Goal: Task Accomplishment & Management: Manage account settings

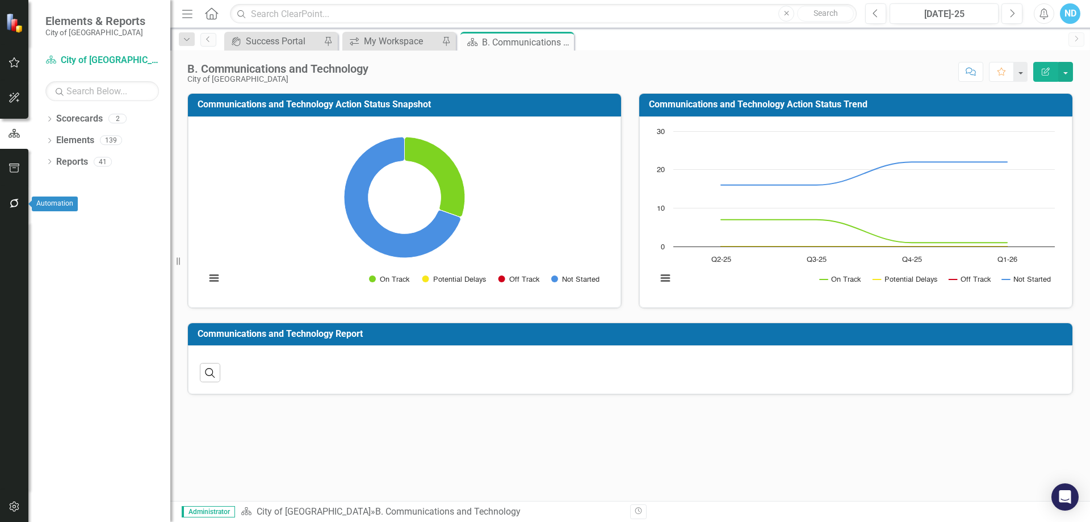
click at [12, 206] on icon "button" at bounding box center [15, 203] width 12 height 9
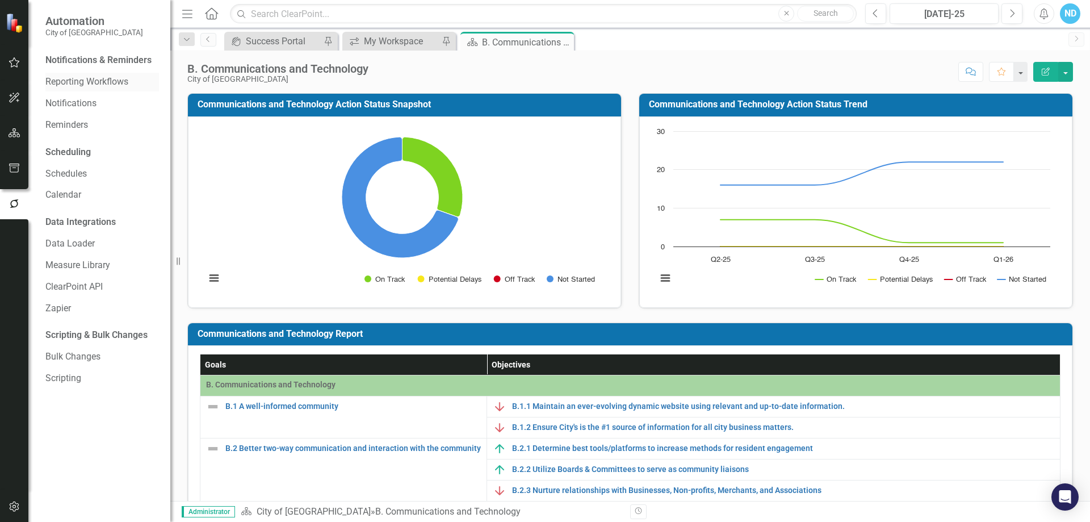
click at [74, 82] on link "Reporting Workflows" at bounding box center [102, 82] width 114 height 13
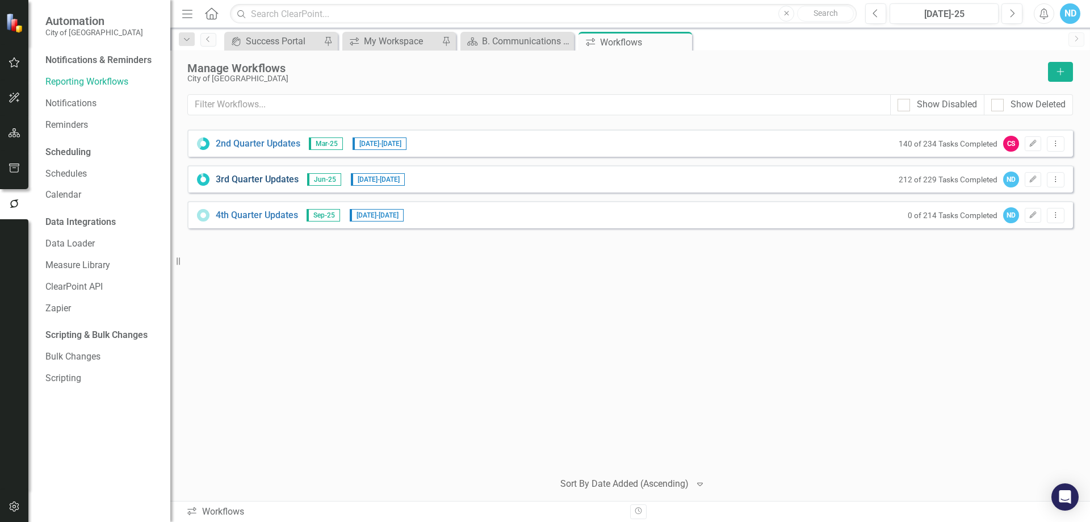
click at [247, 177] on link "3rd Quarter Updates" at bounding box center [257, 179] width 83 height 13
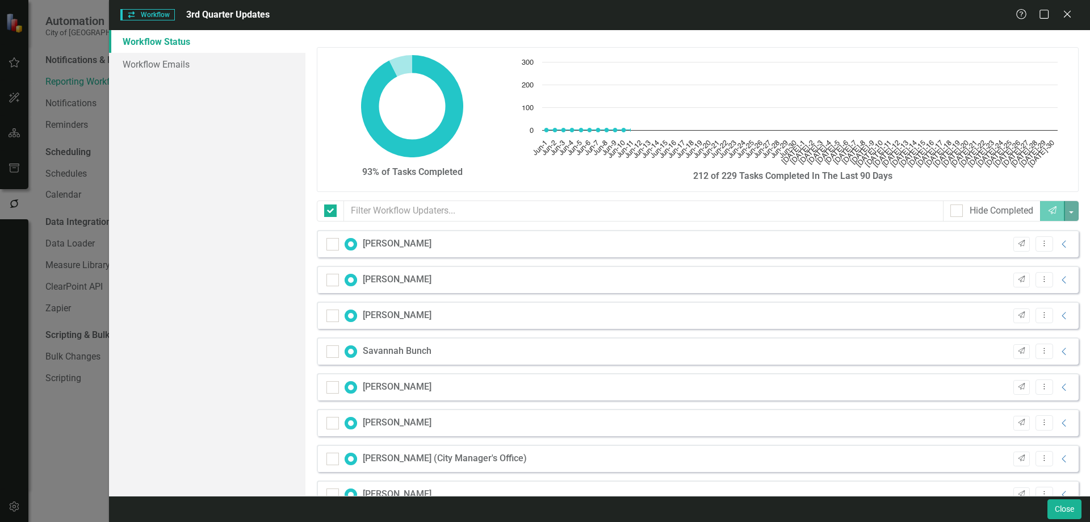
checkbox input "false"
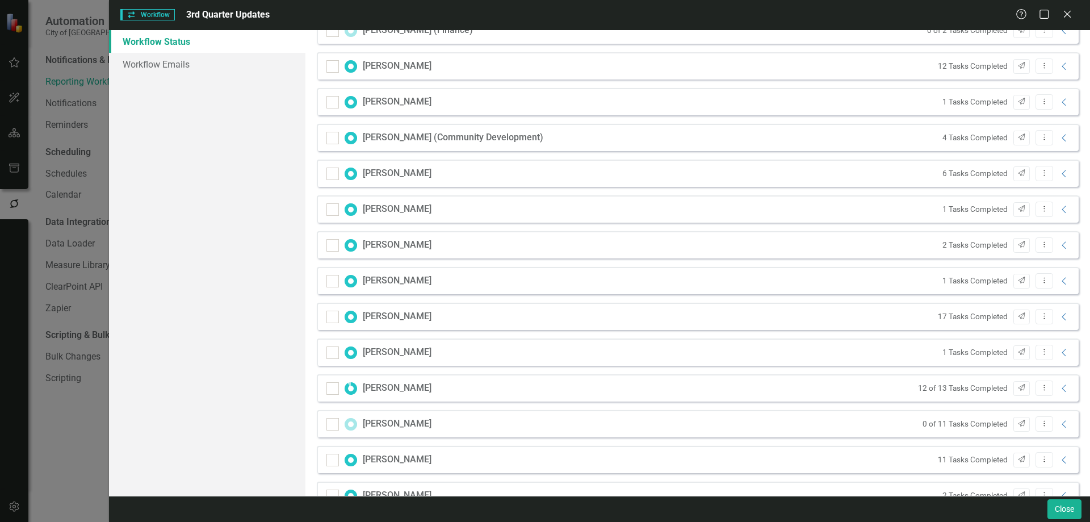
scroll to position [738, 0]
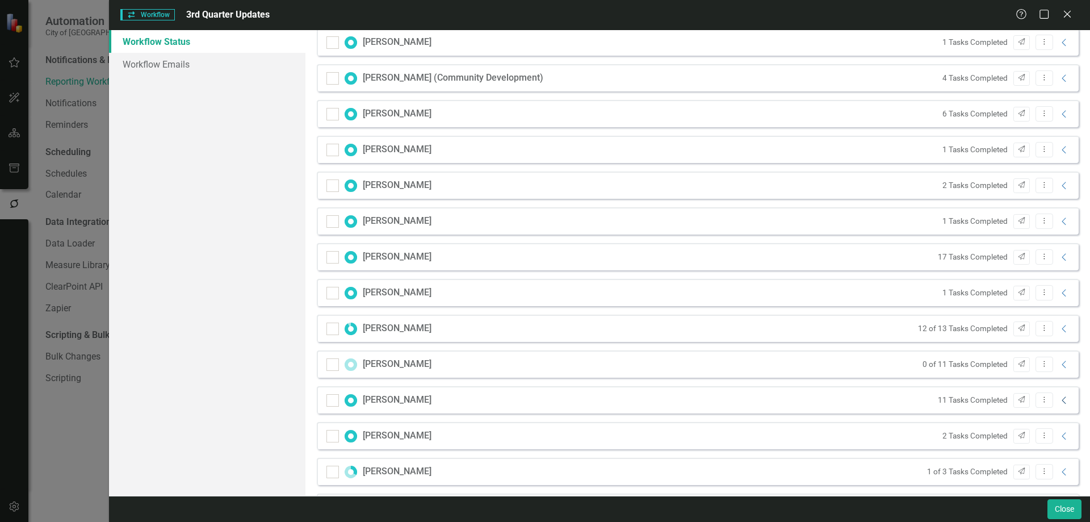
click at [1059, 400] on icon "Collapse" at bounding box center [1064, 400] width 11 height 9
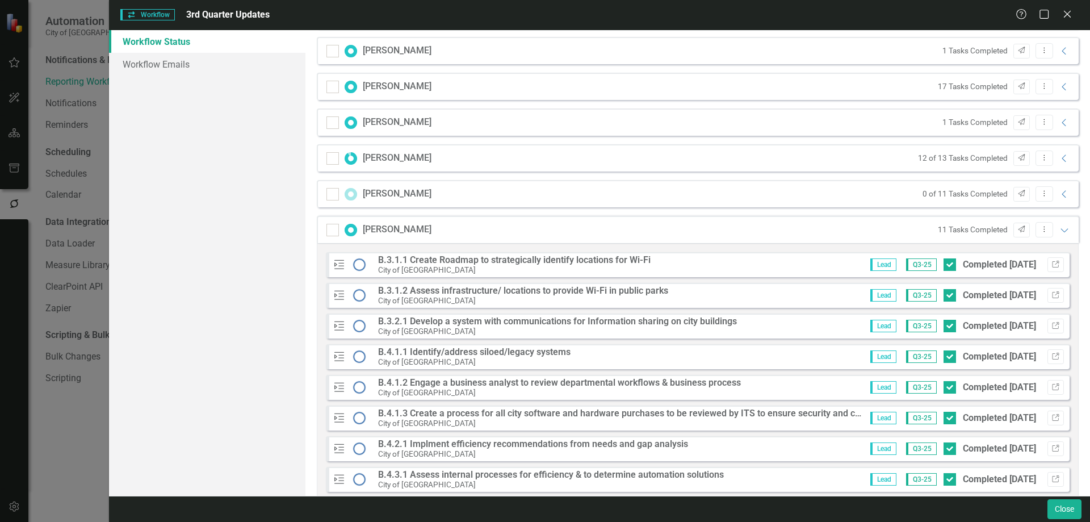
scroll to position [965, 0]
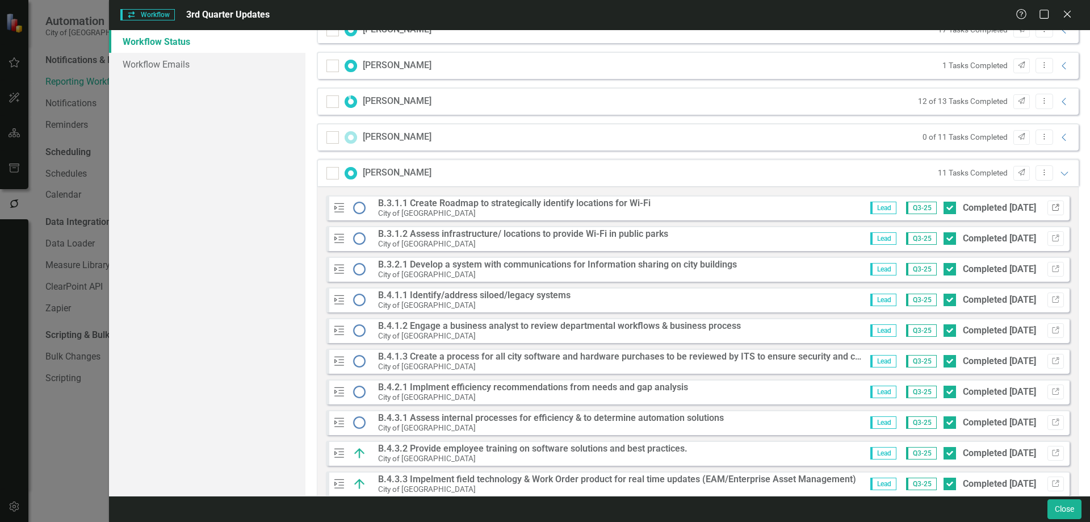
click at [1051, 207] on icon "Link" at bounding box center [1055, 207] width 9 height 7
click at [1051, 238] on button "Link" at bounding box center [1055, 238] width 16 height 15
click at [1051, 269] on icon "Link" at bounding box center [1055, 269] width 9 height 7
click at [1052, 301] on button "Link" at bounding box center [1055, 299] width 16 height 15
click at [1051, 330] on icon "Link" at bounding box center [1055, 330] width 9 height 7
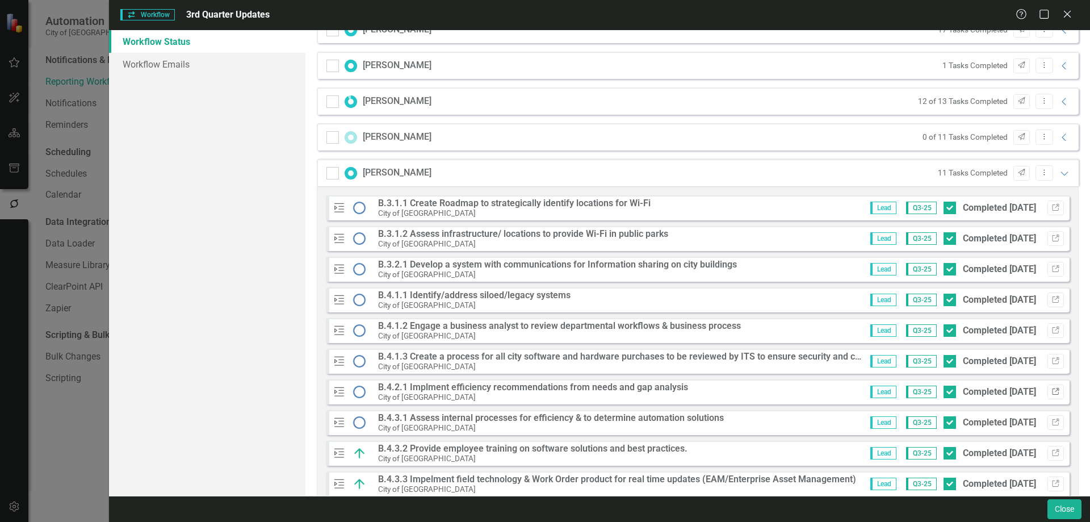
click at [1051, 392] on icon "Link" at bounding box center [1055, 391] width 9 height 7
click at [1051, 425] on button "Link" at bounding box center [1055, 422] width 16 height 15
click at [1051, 451] on button "Link" at bounding box center [1055, 453] width 16 height 15
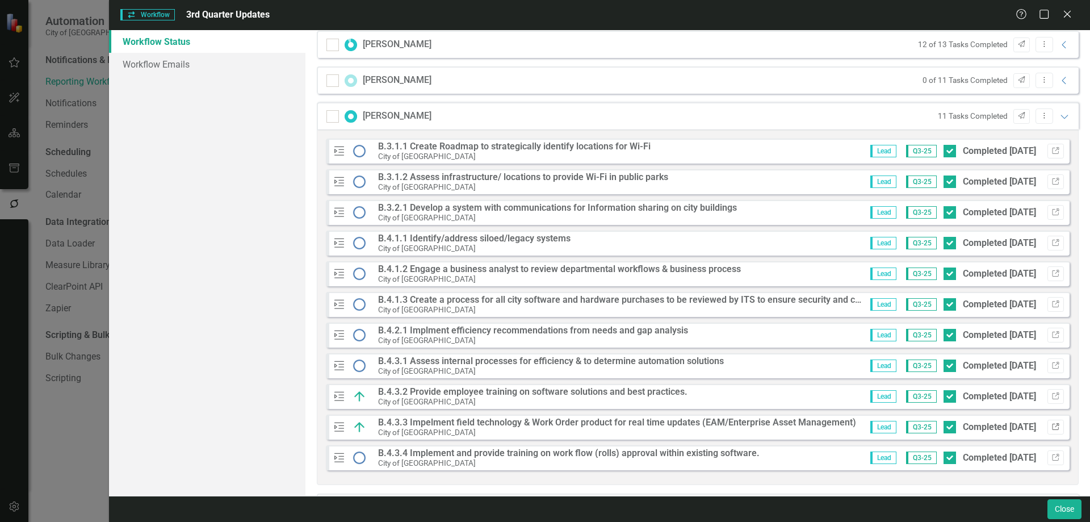
click at [1051, 427] on icon "Link" at bounding box center [1055, 427] width 9 height 7
click at [1051, 455] on icon "Link" at bounding box center [1055, 457] width 9 height 7
click at [1059, 114] on icon "Expanded" at bounding box center [1064, 116] width 11 height 9
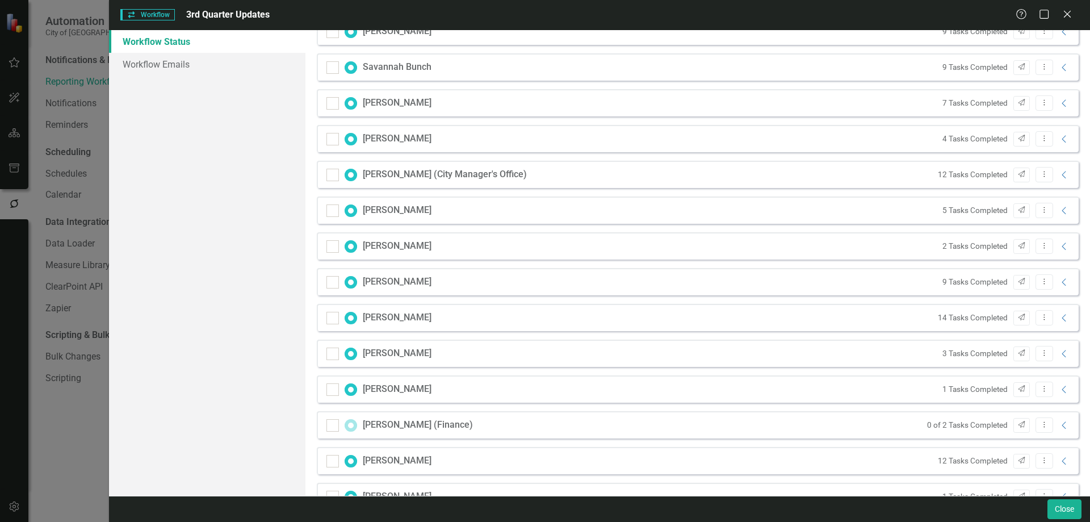
scroll to position [0, 0]
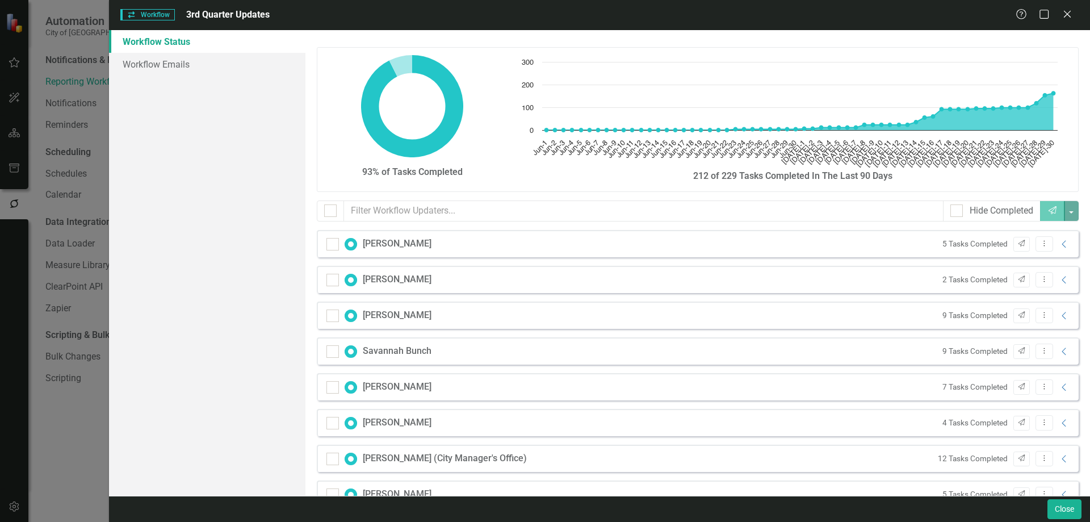
click at [1073, 18] on div "Help Maximize Close" at bounding box center [1047, 15] width 63 height 13
click at [1071, 13] on icon "Close" at bounding box center [1067, 14] width 14 height 11
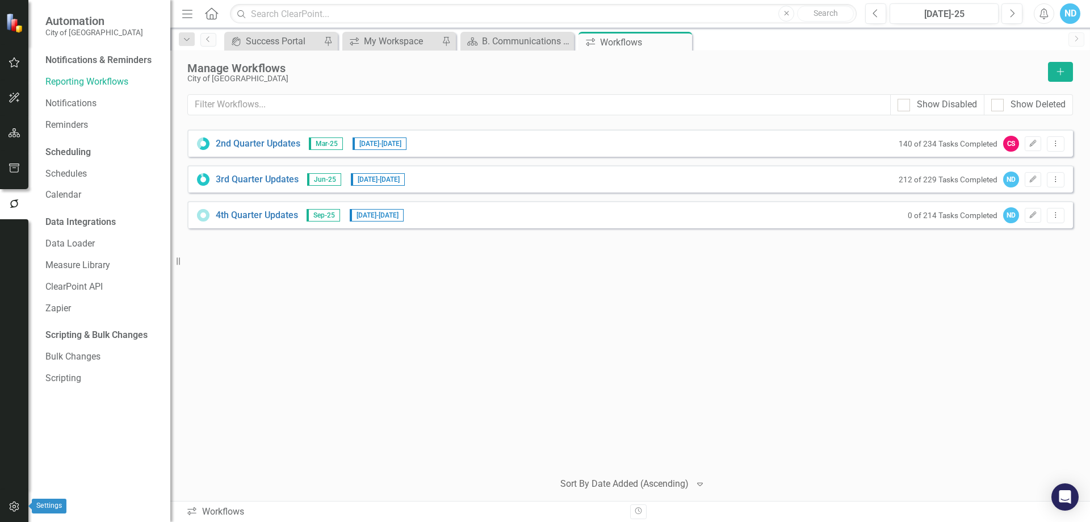
click at [9, 506] on icon "button" at bounding box center [15, 506] width 12 height 9
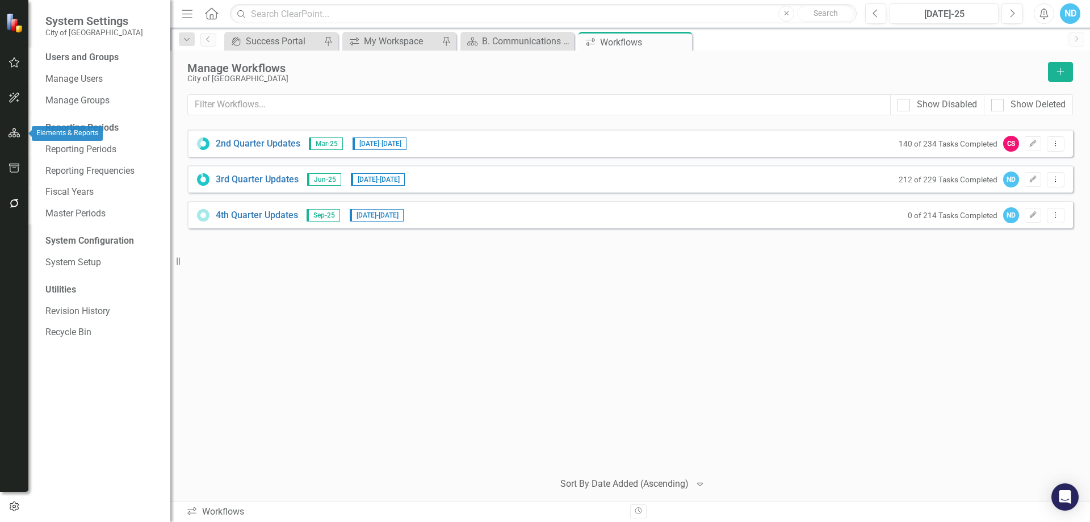
click at [11, 135] on icon "button" at bounding box center [15, 132] width 12 height 9
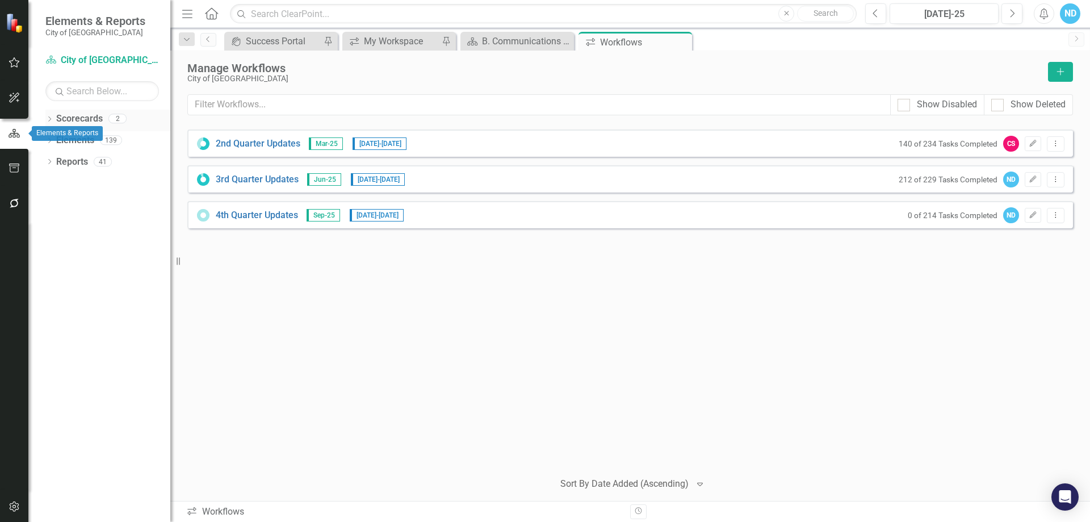
click at [53, 120] on icon "Dropdown" at bounding box center [49, 120] width 8 height 6
click at [48, 162] on icon "Dropdown" at bounding box center [49, 163] width 8 height 6
click at [58, 206] on icon "Dropdown" at bounding box center [55, 206] width 8 height 6
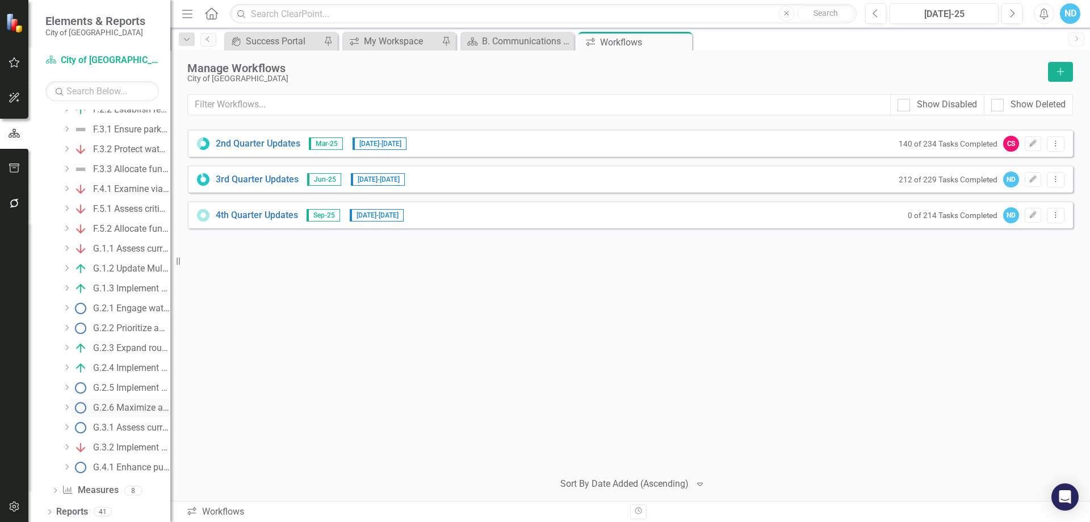
scroll to position [1705, 0]
click at [47, 508] on icon "Dropdown" at bounding box center [49, 511] width 8 height 6
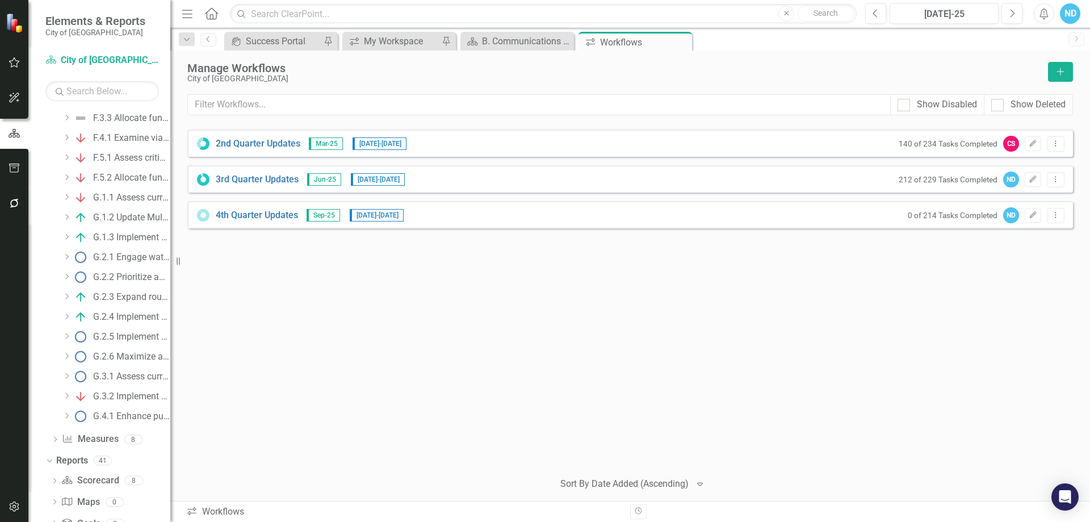
scroll to position [1828, 0]
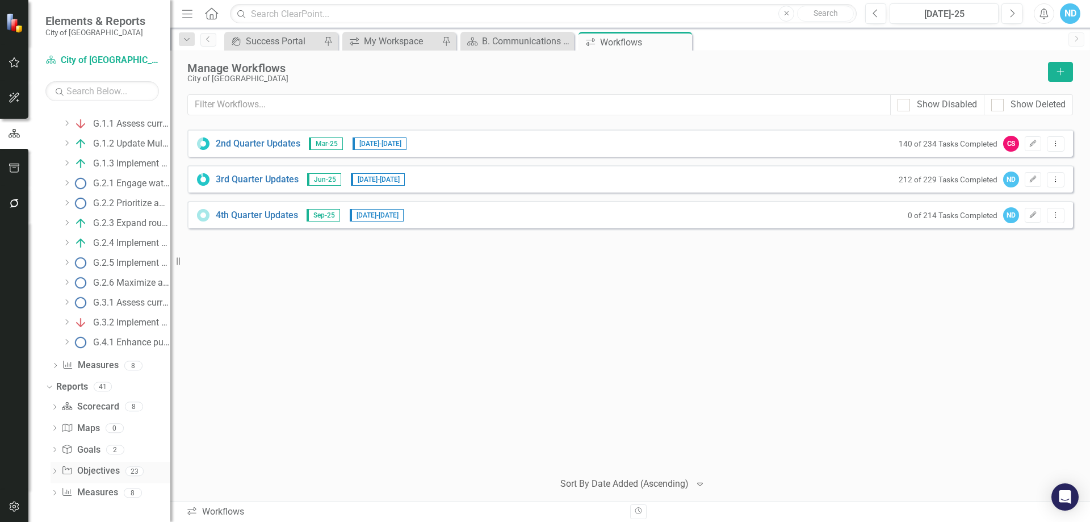
click at [70, 472] on icon "Objective" at bounding box center [66, 470] width 11 height 9
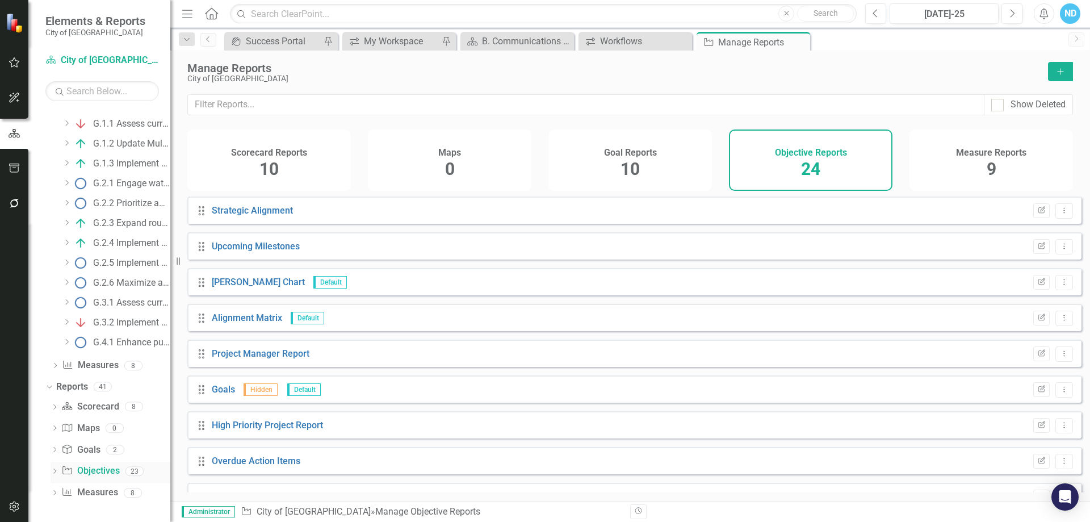
click at [54, 472] on icon at bounding box center [54, 470] width 3 height 5
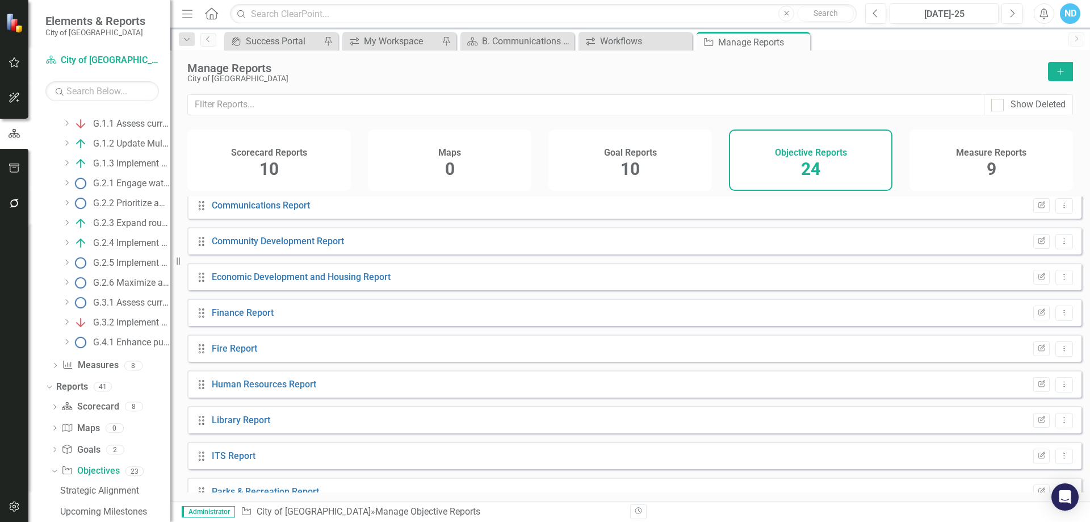
scroll to position [454, 0]
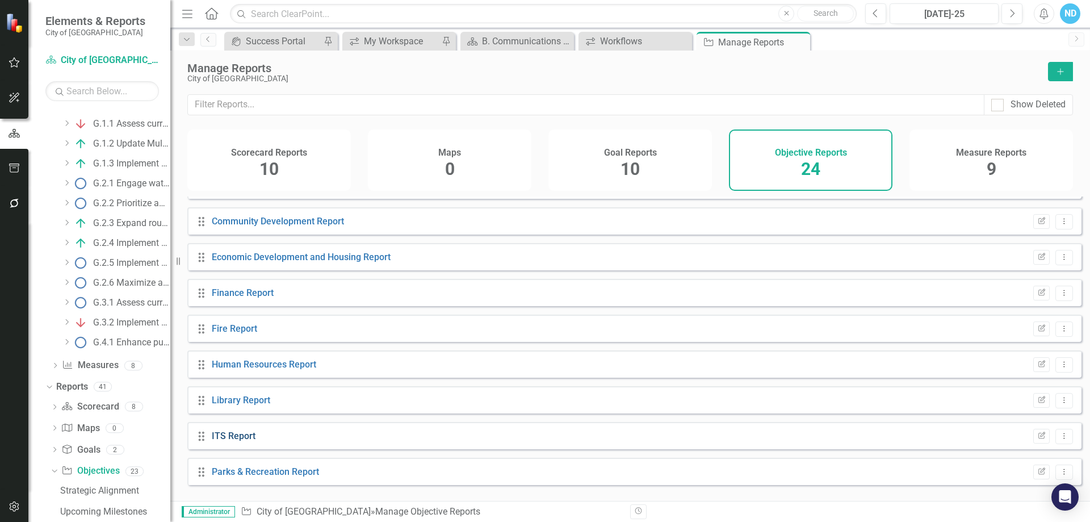
click at [251, 441] on link "ITS Report" at bounding box center [234, 435] width 44 height 11
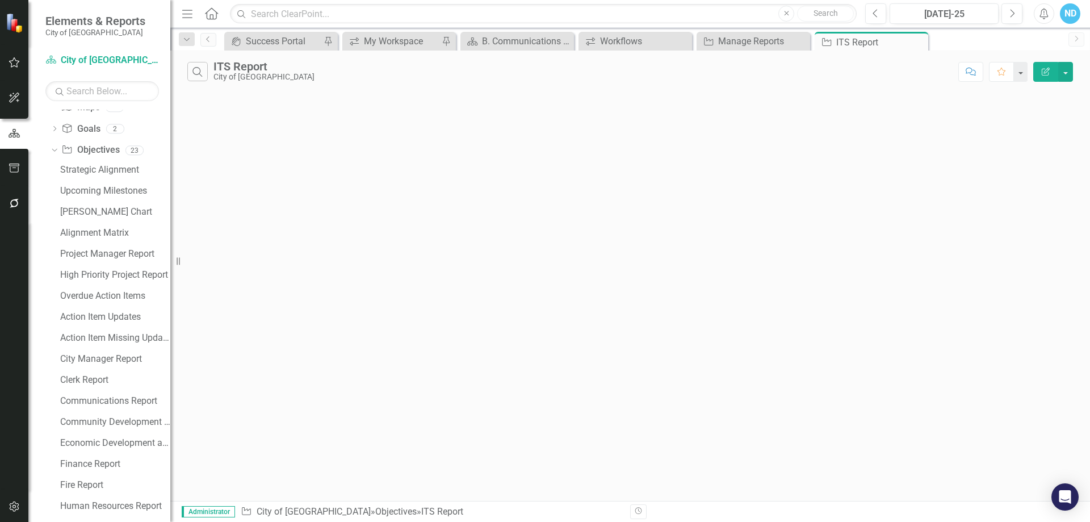
scroll to position [2184, 0]
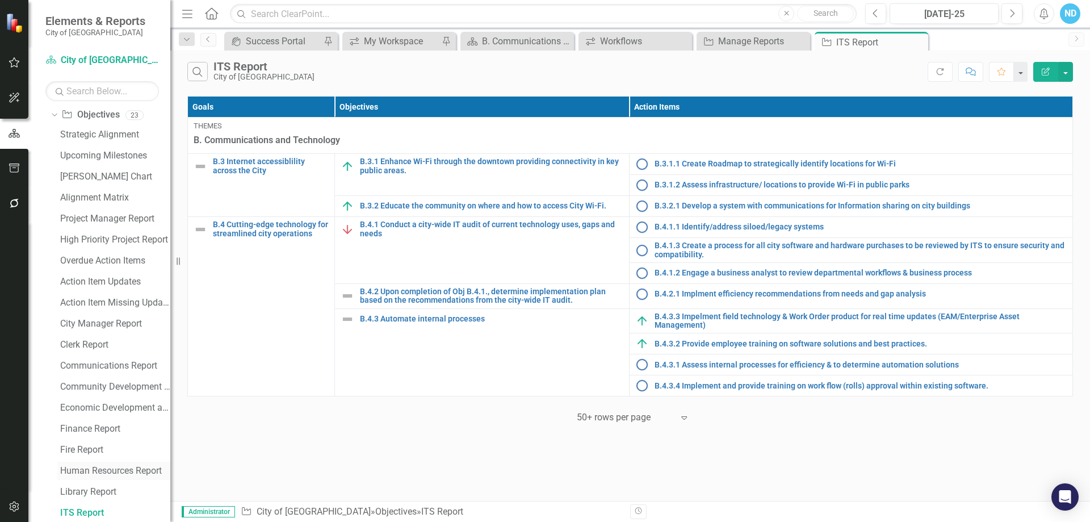
click at [110, 464] on link "Human Resources Report" at bounding box center [113, 471] width 113 height 18
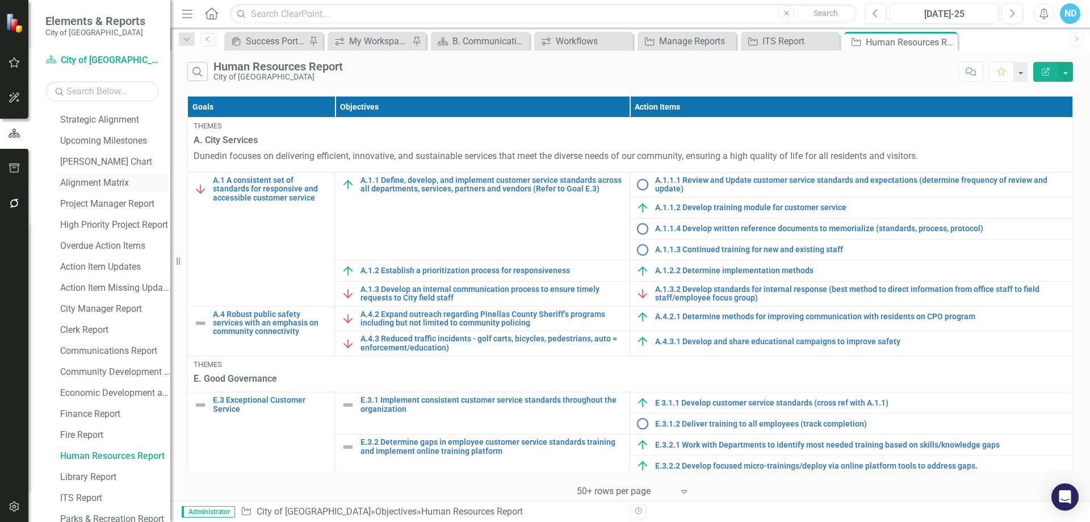
scroll to position [2142, 0]
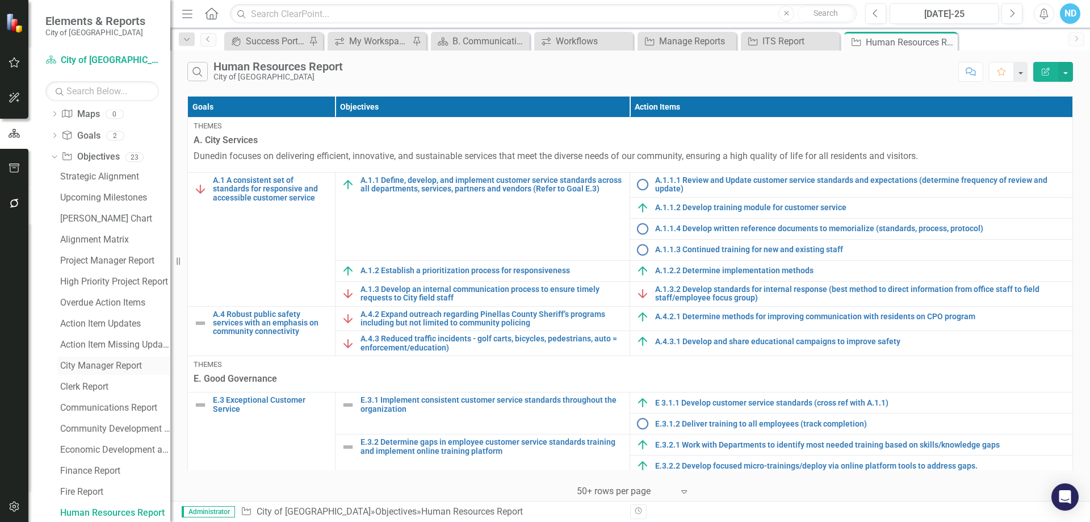
click at [101, 362] on div "City Manager Report" at bounding box center [115, 365] width 110 height 10
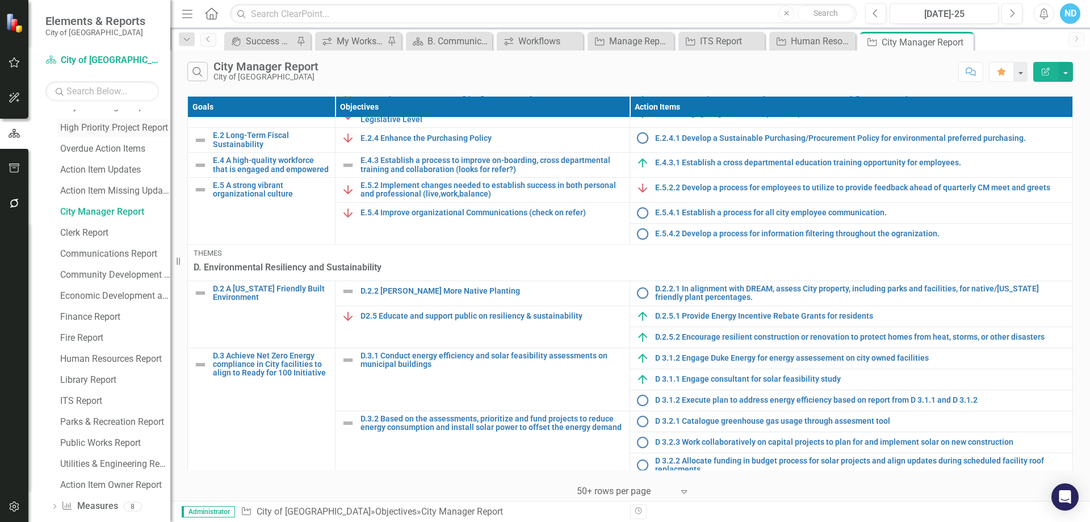
scroll to position [2309, 0]
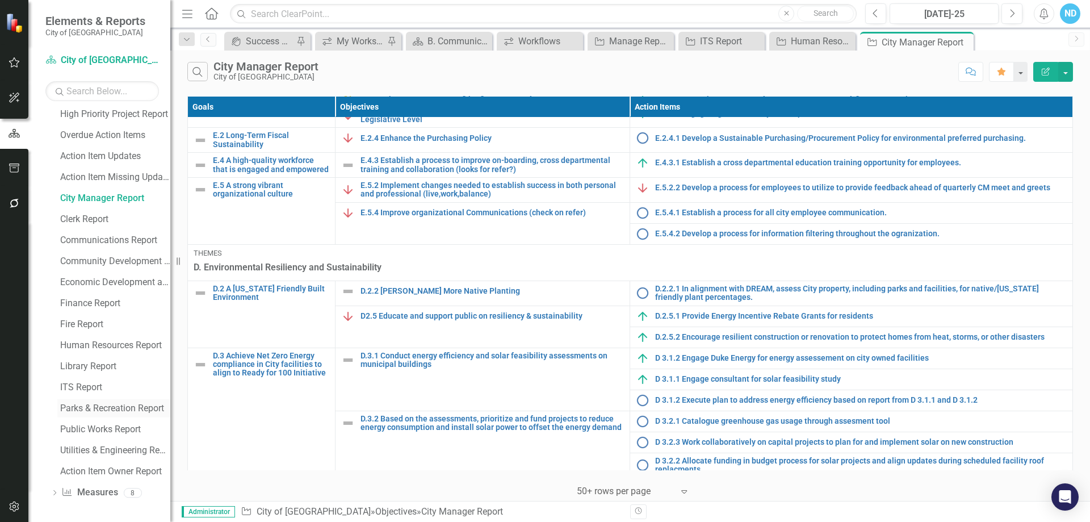
click at [102, 408] on div "Parks & Recreation Report" at bounding box center [115, 408] width 110 height 10
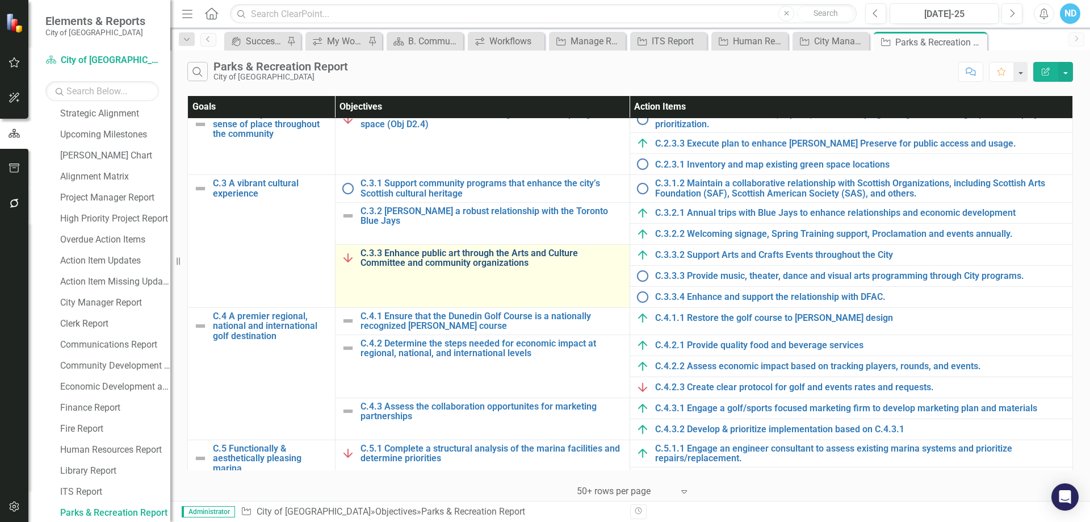
scroll to position [238, 0]
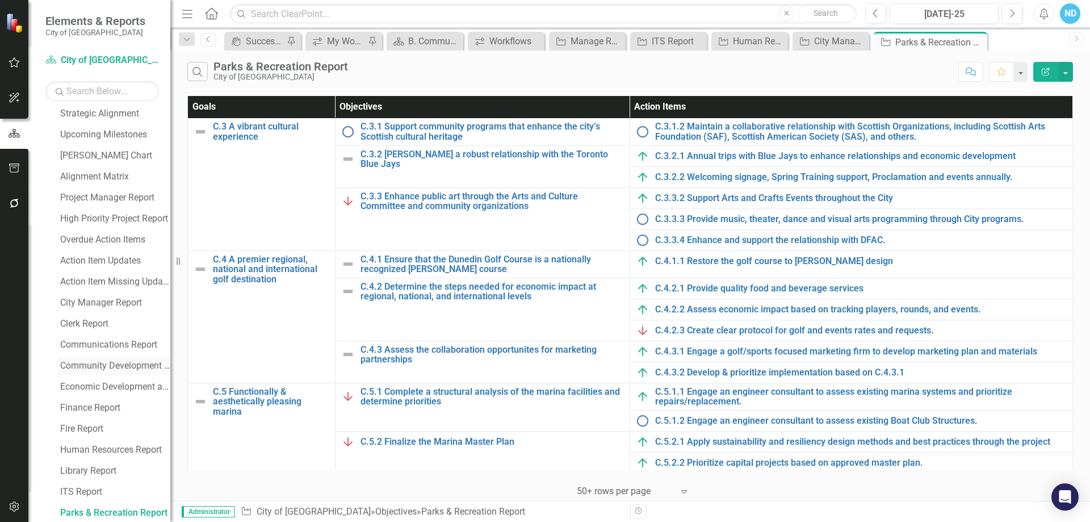
click at [126, 365] on div "Community Development Report" at bounding box center [115, 365] width 110 height 10
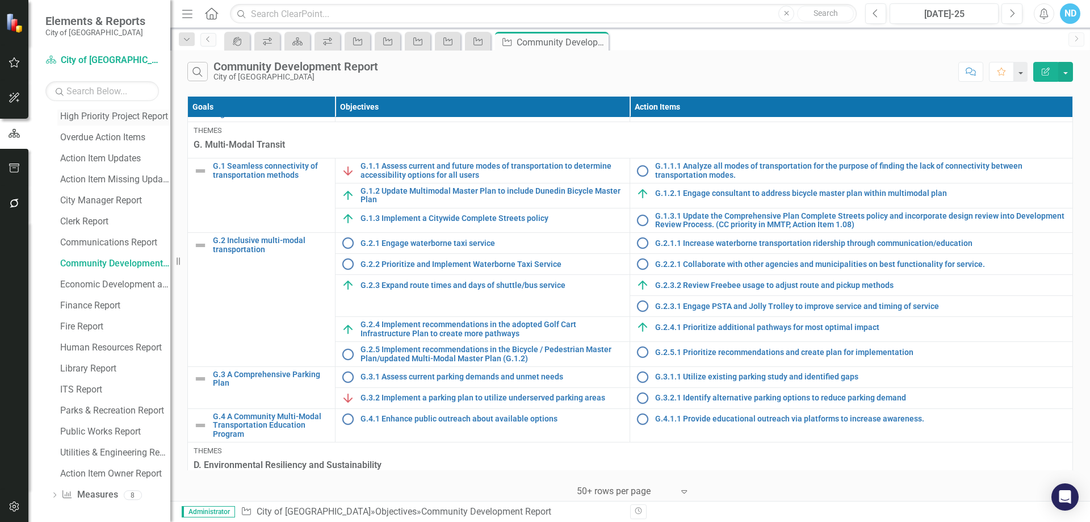
scroll to position [2309, 0]
drag, startPoint x: 99, startPoint y: 406, endPoint x: 114, endPoint y: 404, distance: 15.5
click at [99, 406] on div "Parks & Recreation Report" at bounding box center [115, 408] width 110 height 10
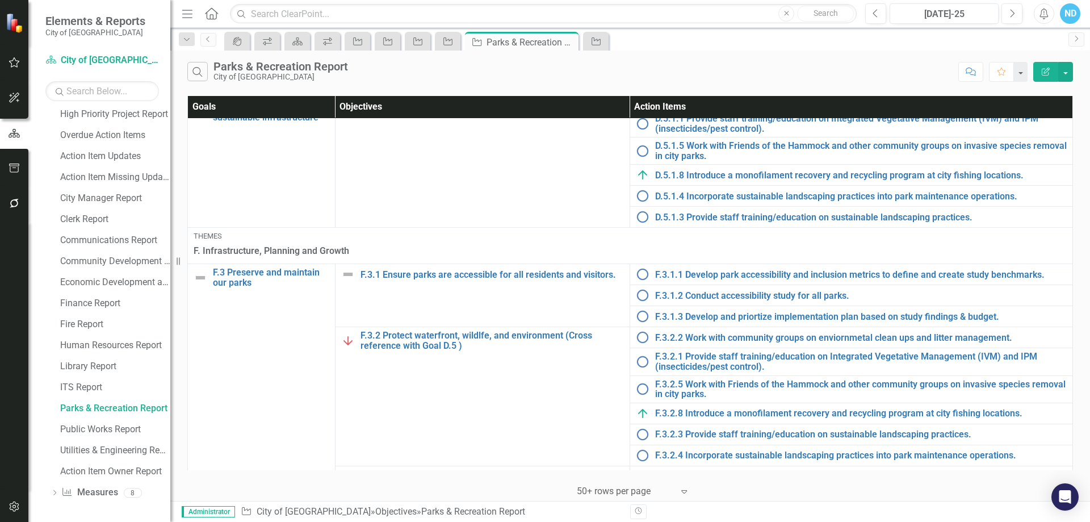
scroll to position [976, 0]
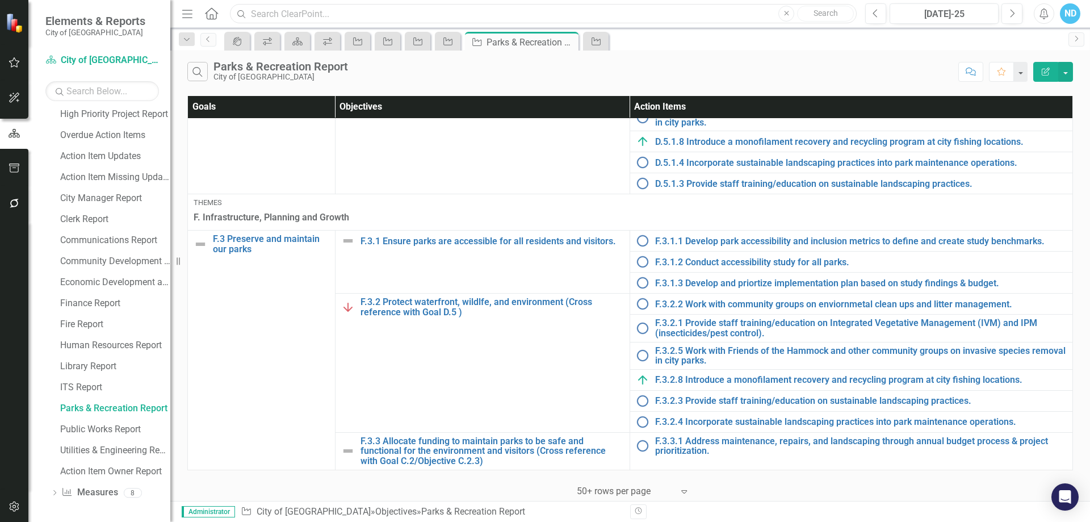
click at [306, 12] on input "text" at bounding box center [543, 14] width 627 height 20
drag, startPoint x: 286, startPoint y: 16, endPoint x: 248, endPoint y: 16, distance: 38.0
click at [248, 16] on input "gladys" at bounding box center [543, 14] width 627 height 20
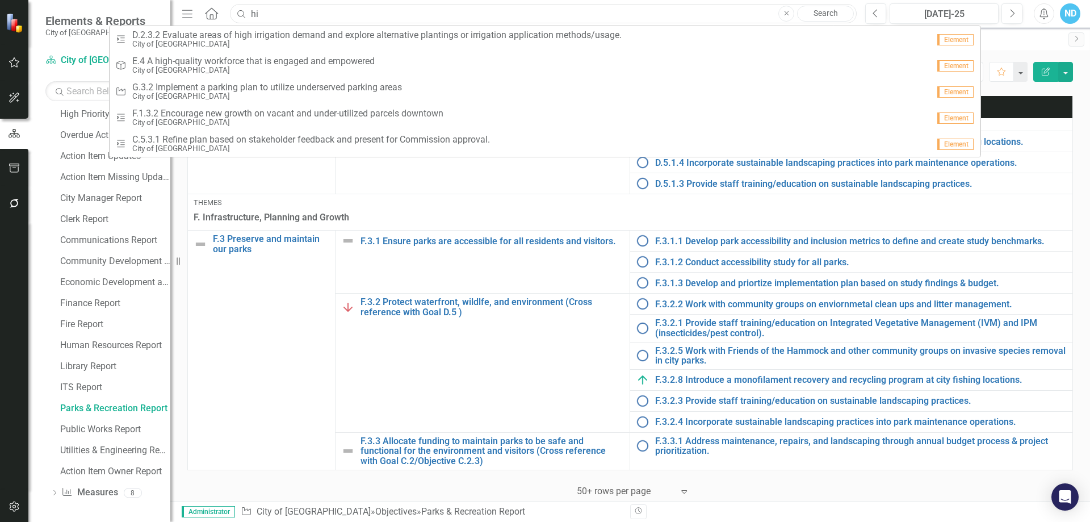
type input "h"
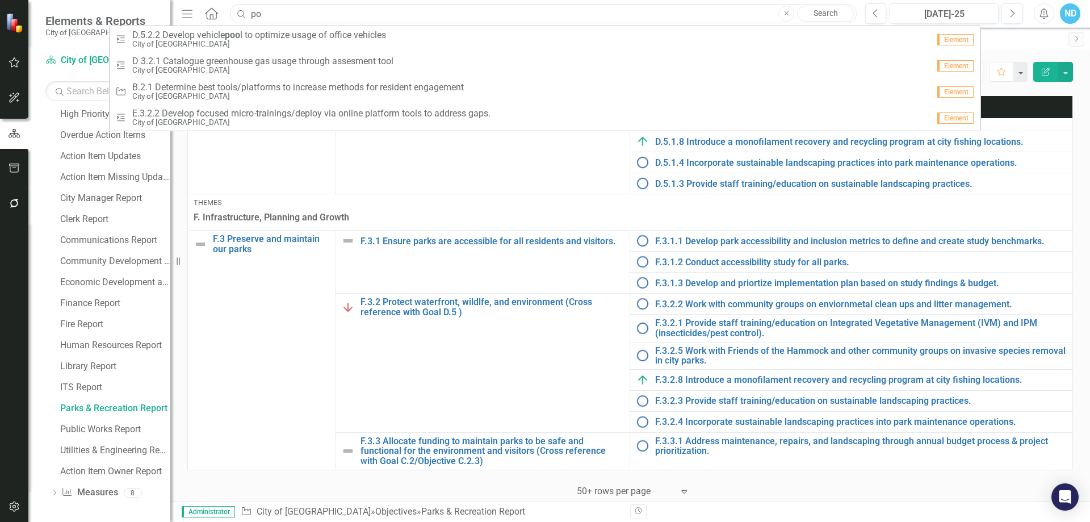
type input "p"
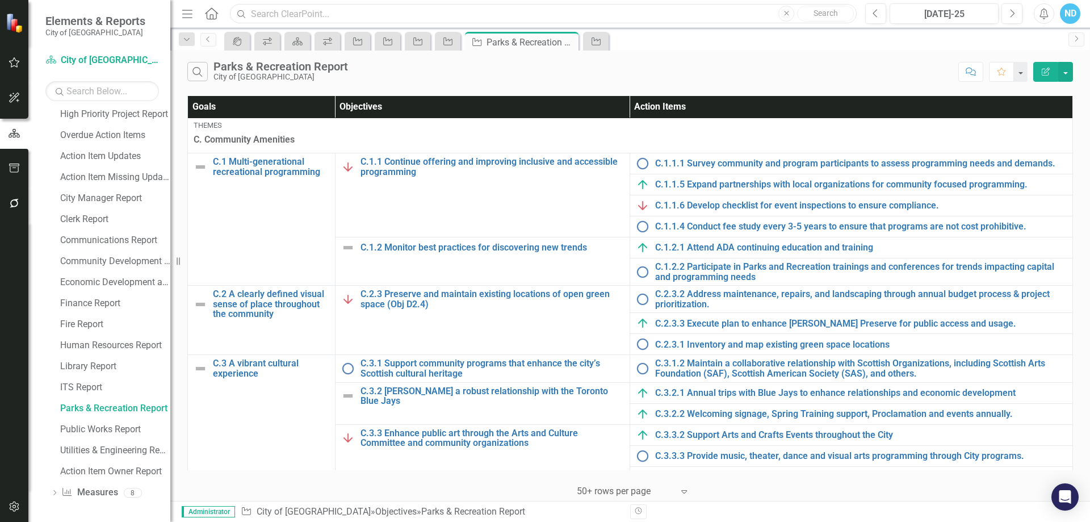
scroll to position [0, 0]
click at [1067, 73] on button "button" at bounding box center [1065, 72] width 15 height 20
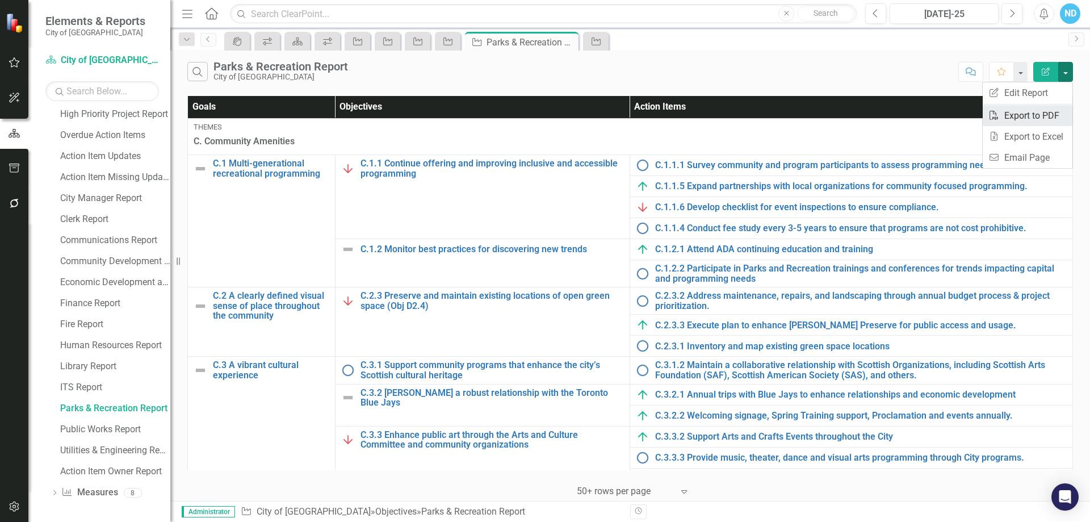
click at [1046, 114] on link "PDF Export to PDF" at bounding box center [1028, 115] width 90 height 21
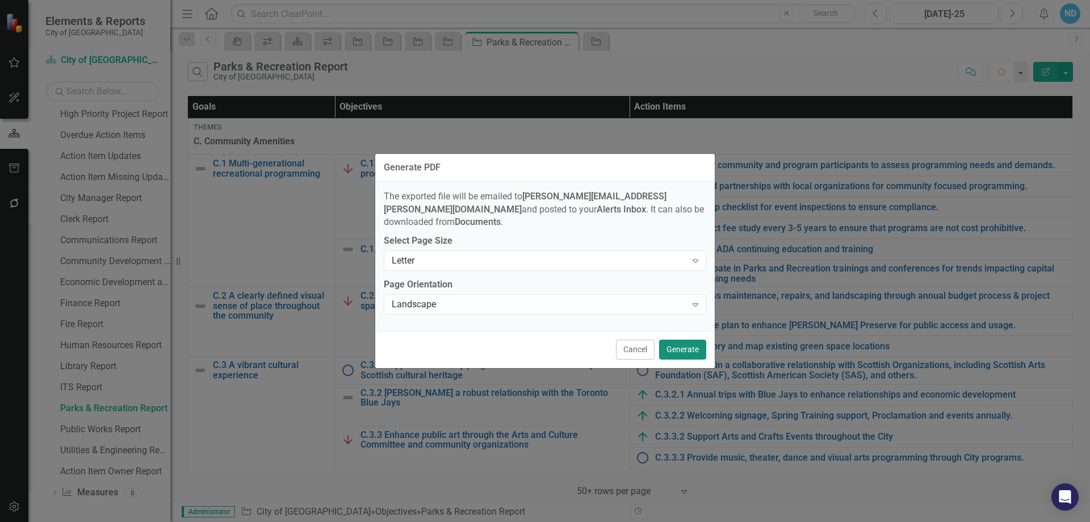
click at [691, 345] on button "Generate" at bounding box center [682, 349] width 47 height 20
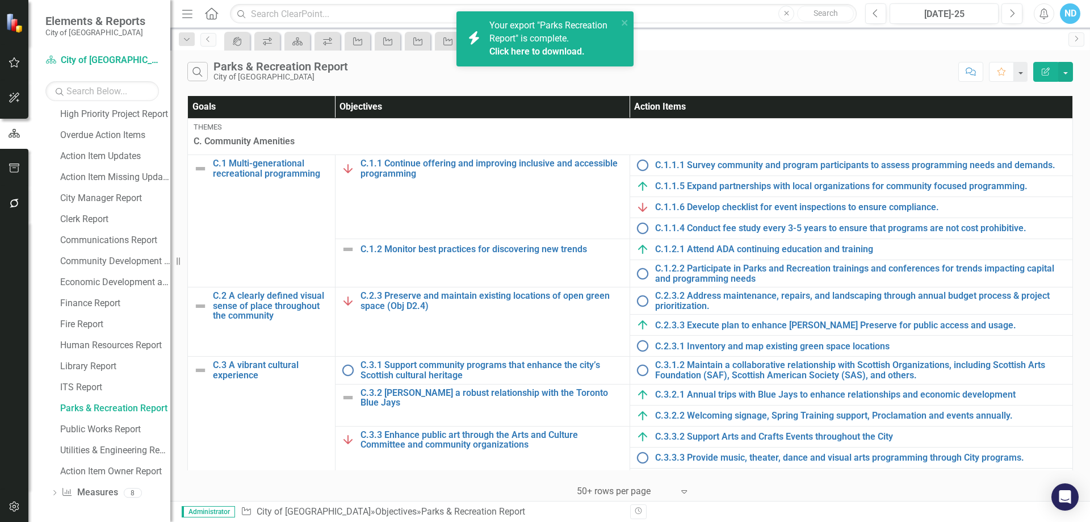
click at [528, 52] on link "Click here to download." at bounding box center [536, 51] width 95 height 11
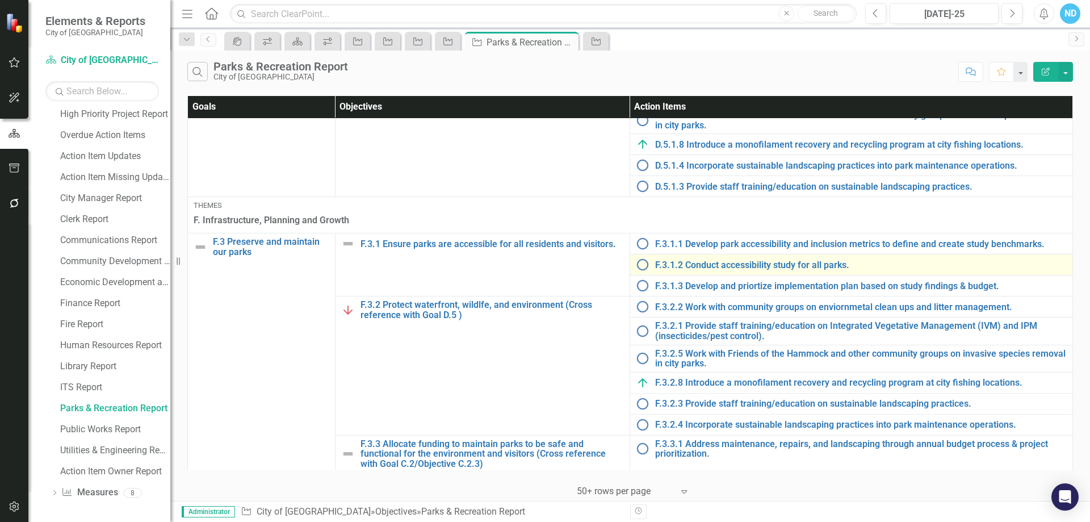
scroll to position [976, 0]
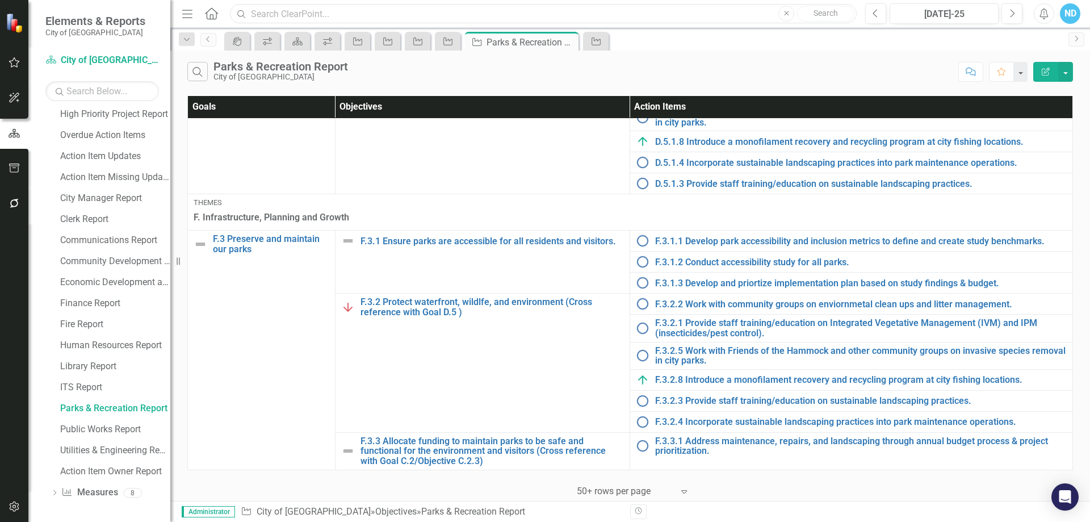
click at [299, 14] on input "text" at bounding box center [543, 14] width 627 height 20
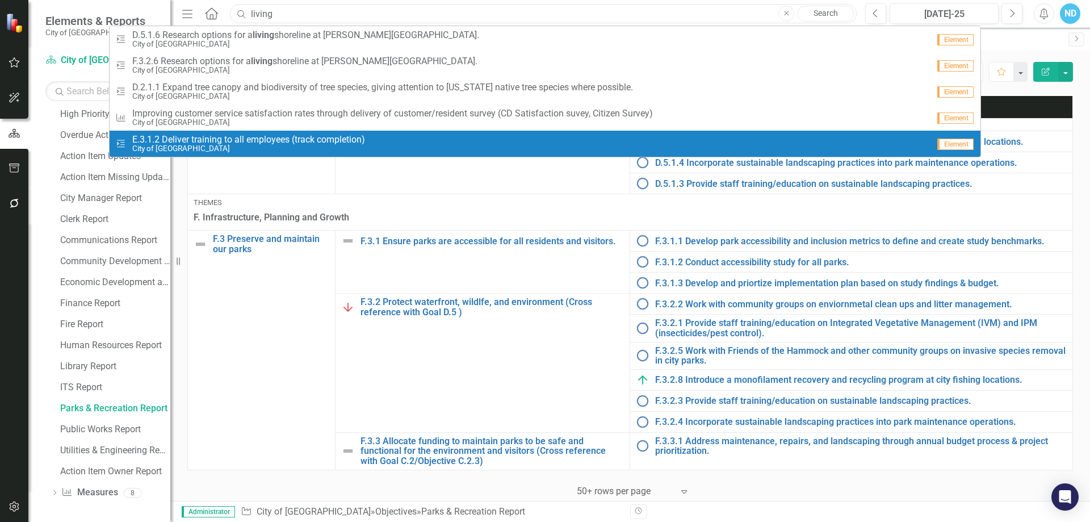
type input "living"
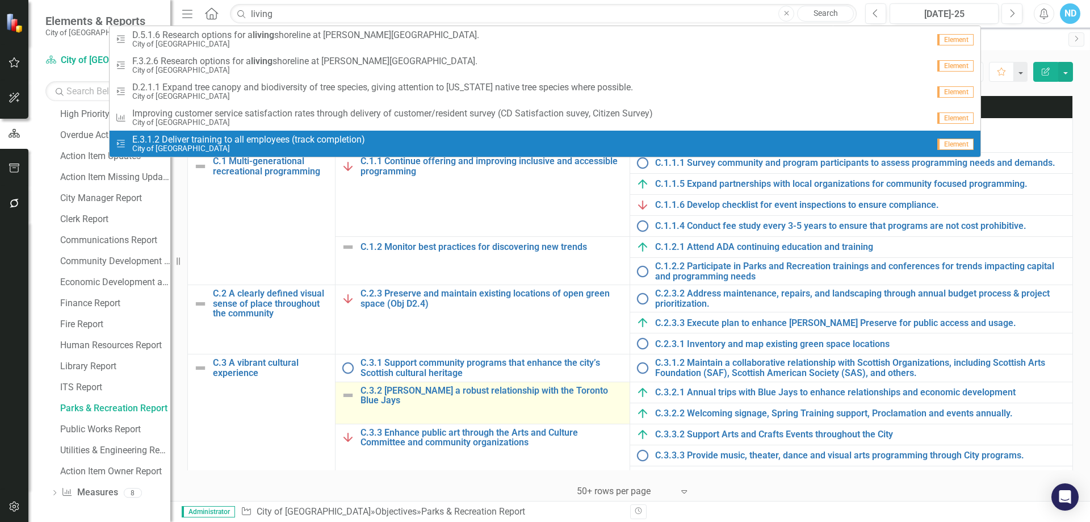
scroll to position [0, 0]
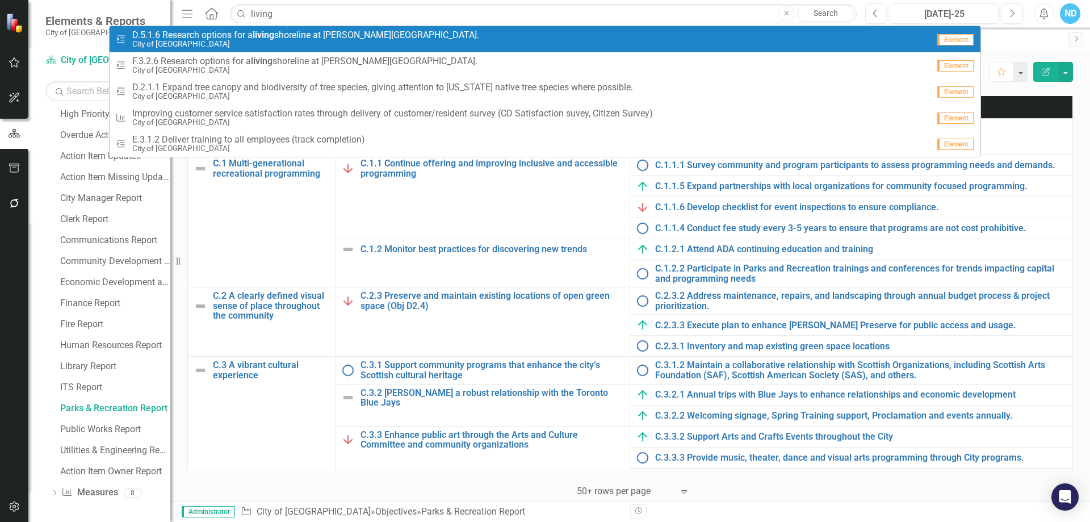
click at [786, 13] on icon "button" at bounding box center [786, 13] width 5 height 5
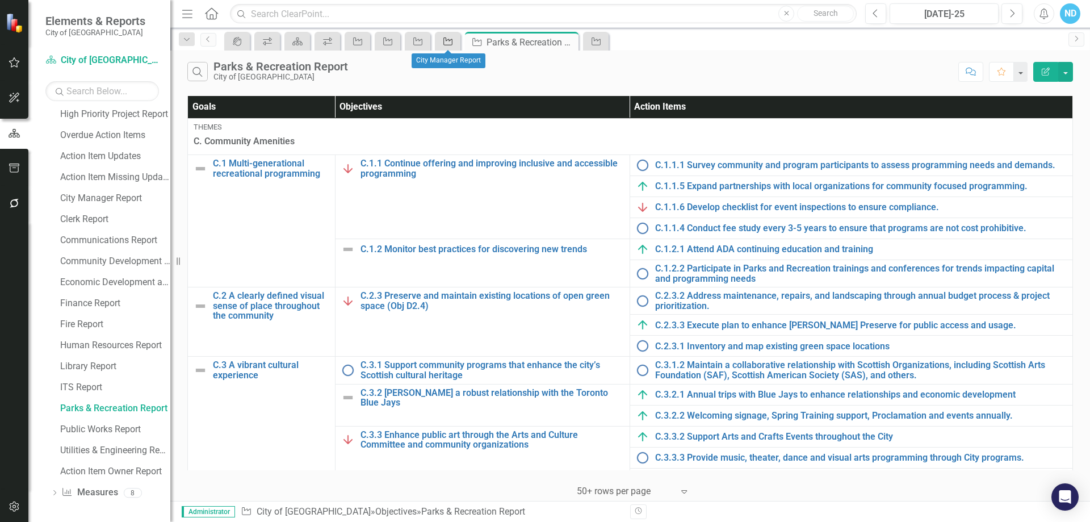
click at [445, 40] on icon "Objective" at bounding box center [447, 41] width 11 height 9
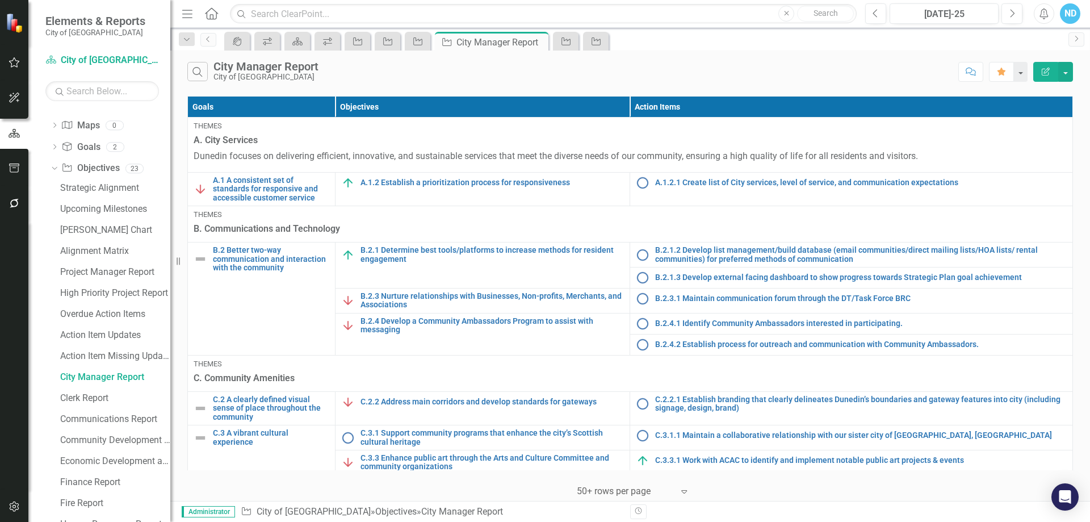
scroll to position [1995, 0]
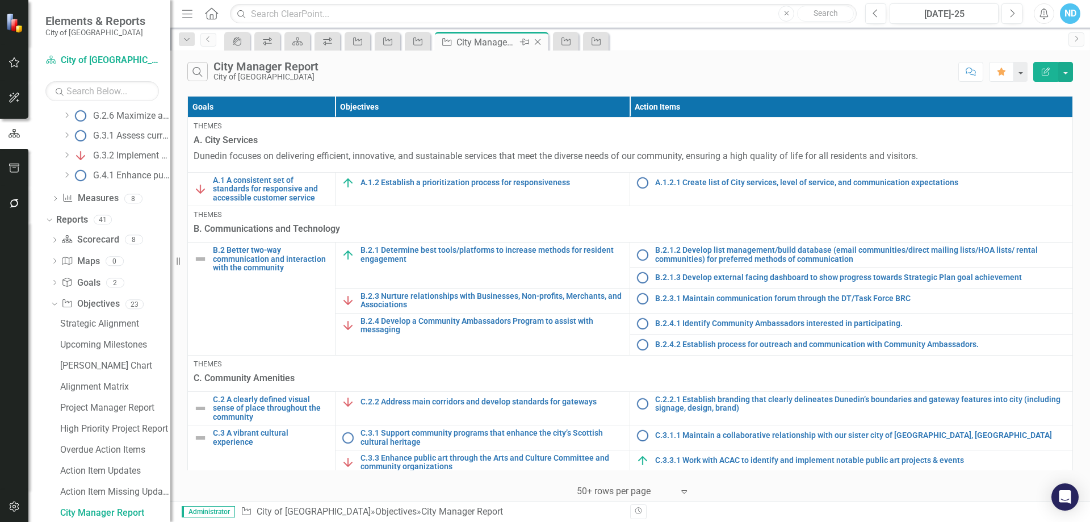
click at [537, 41] on icon "Close" at bounding box center [537, 41] width 11 height 9
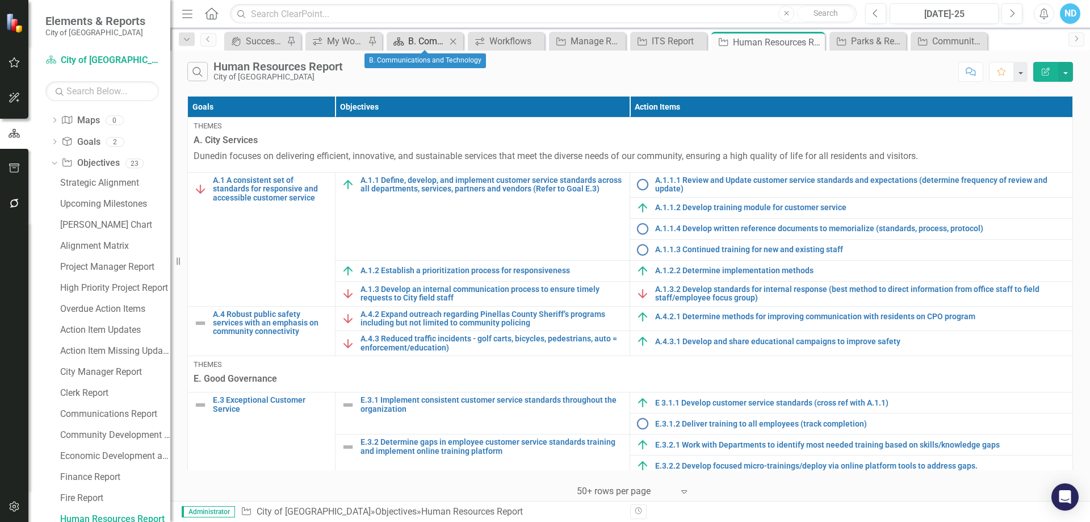
scroll to position [2142, 0]
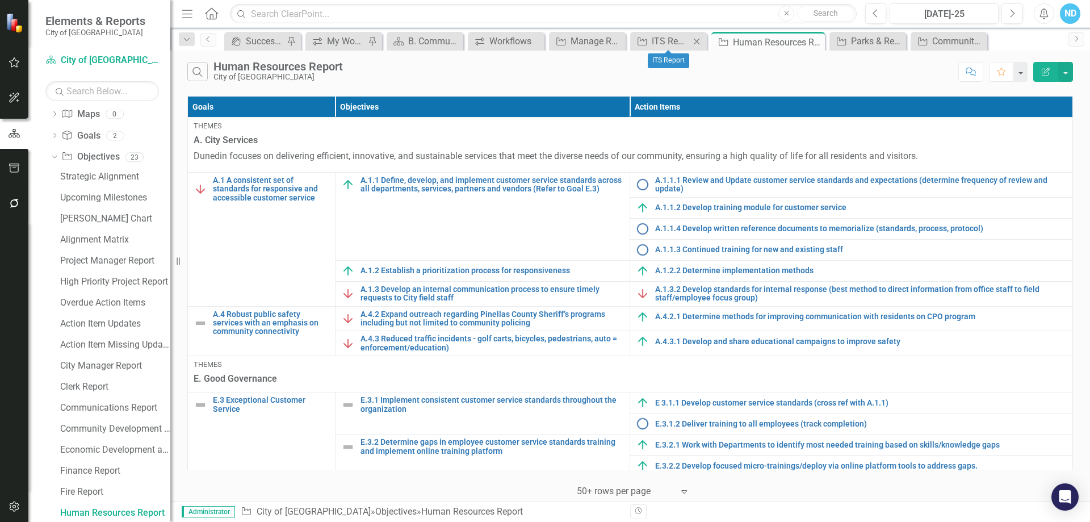
click at [699, 41] on icon "Close" at bounding box center [696, 41] width 11 height 9
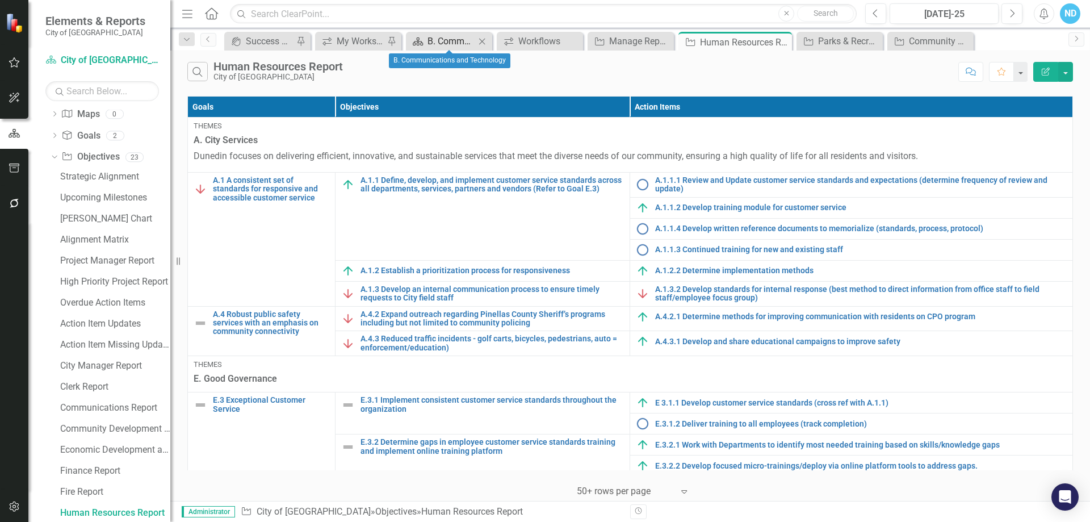
click at [448, 37] on div "B. Communications and Technology" at bounding box center [451, 41] width 48 height 14
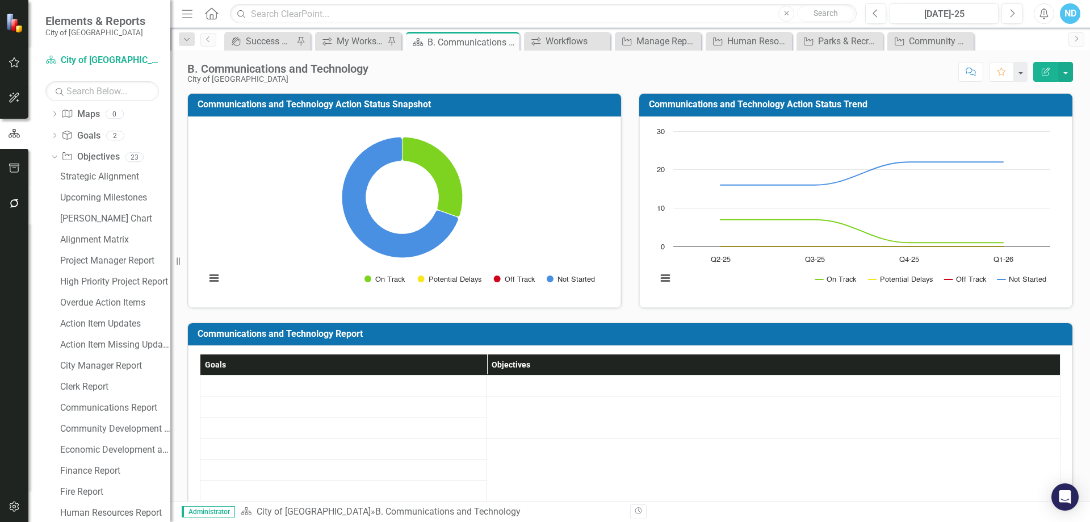
scroll to position [1784, 0]
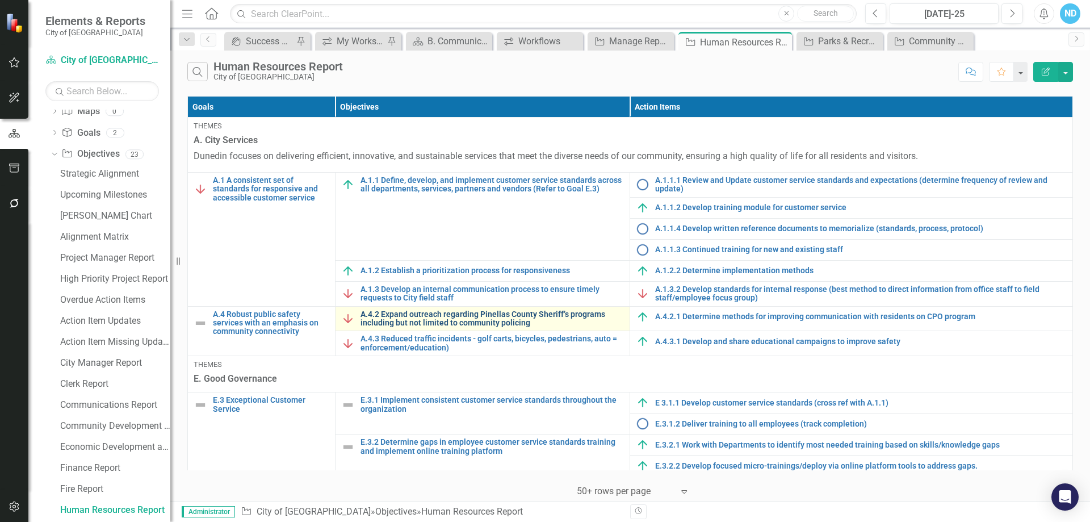
scroll to position [2142, 0]
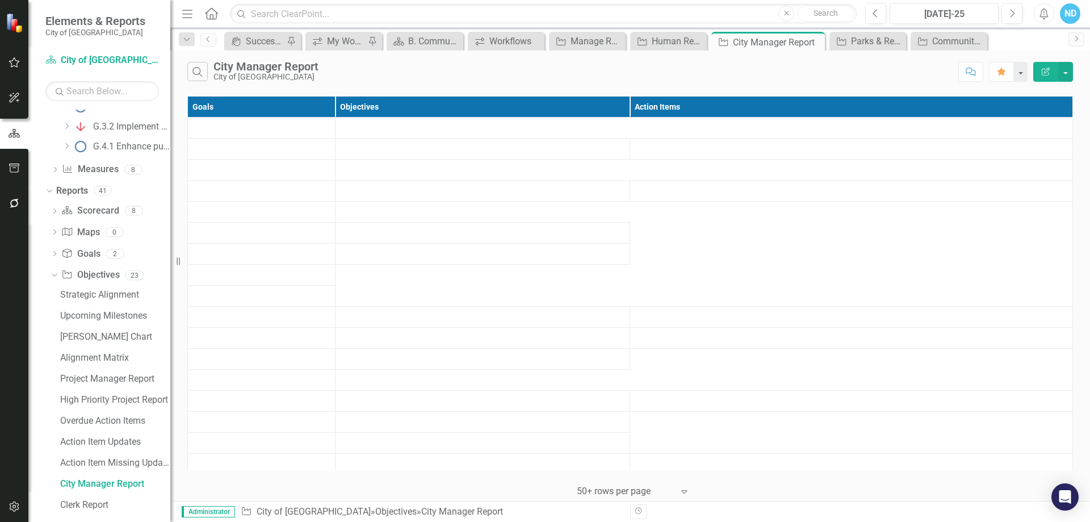
scroll to position [1995, 0]
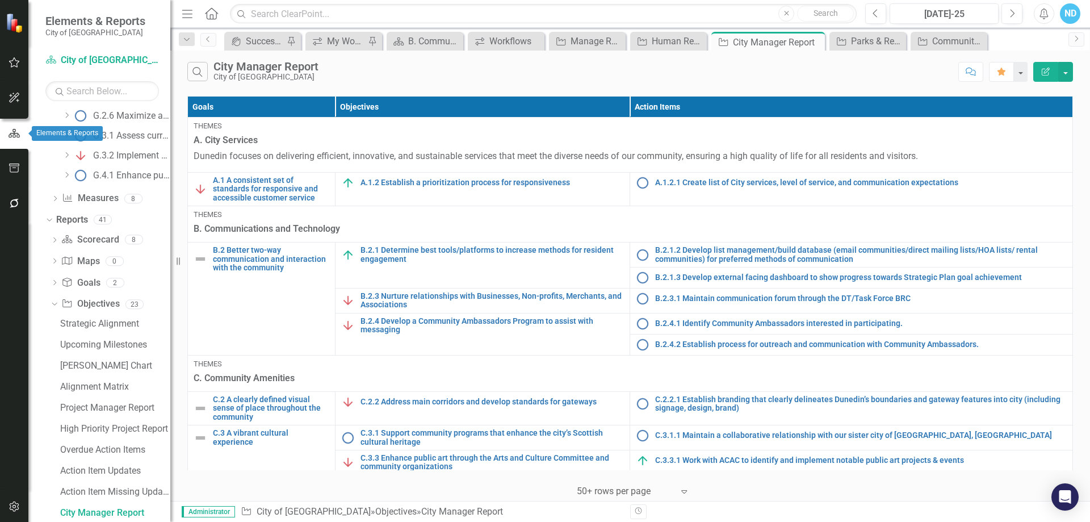
click at [17, 127] on button "button" at bounding box center [14, 133] width 28 height 19
click at [812, 43] on icon "Close" at bounding box center [813, 41] width 11 height 9
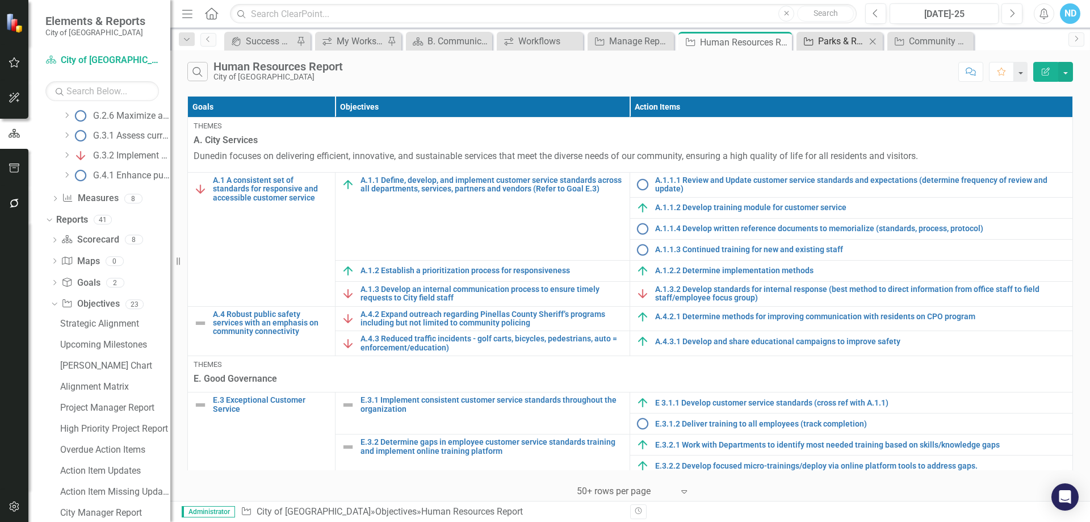
scroll to position [2142, 0]
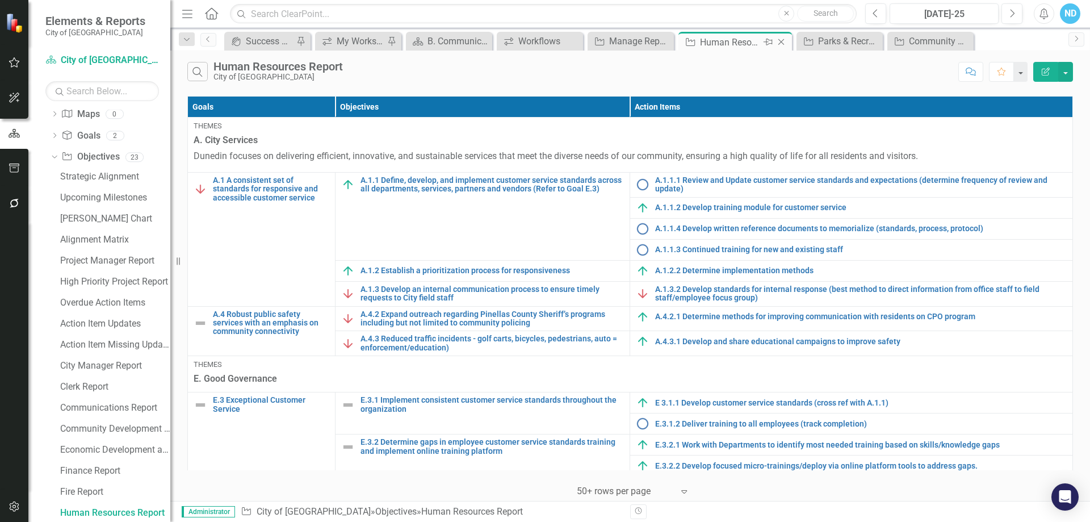
click at [784, 43] on icon "Close" at bounding box center [780, 41] width 11 height 9
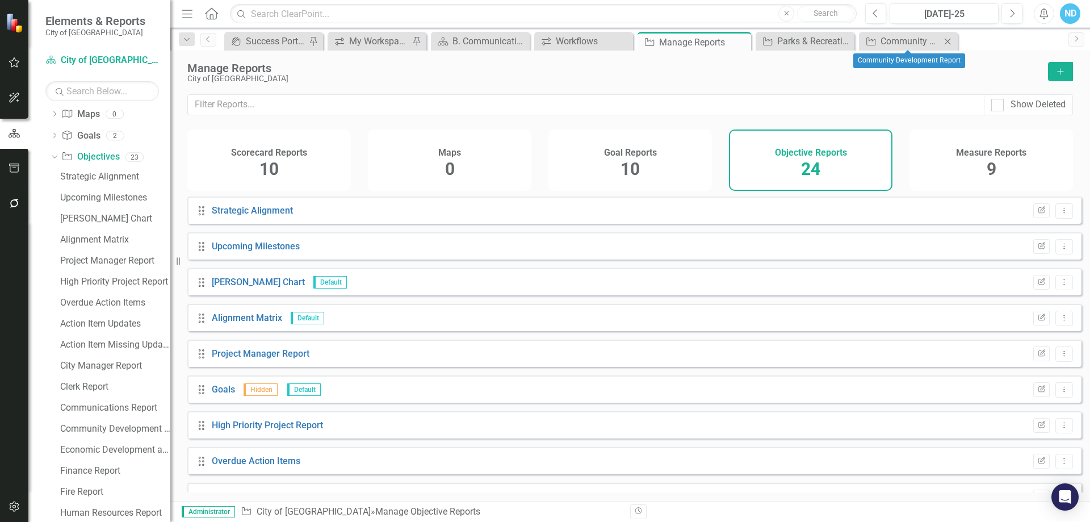
click at [949, 41] on icon "Close" at bounding box center [947, 41] width 11 height 9
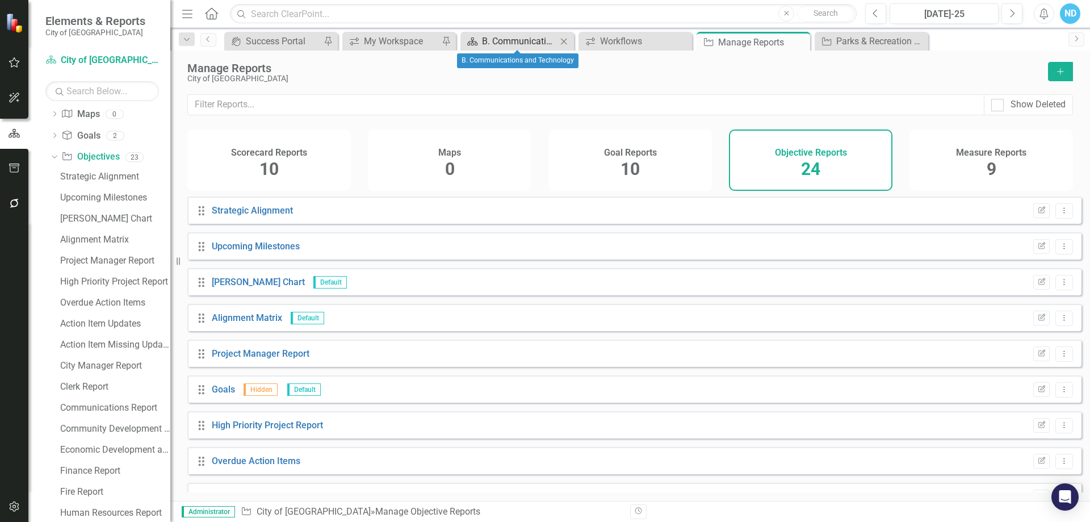
click at [523, 45] on div "B. Communications and Technology" at bounding box center [519, 41] width 75 height 14
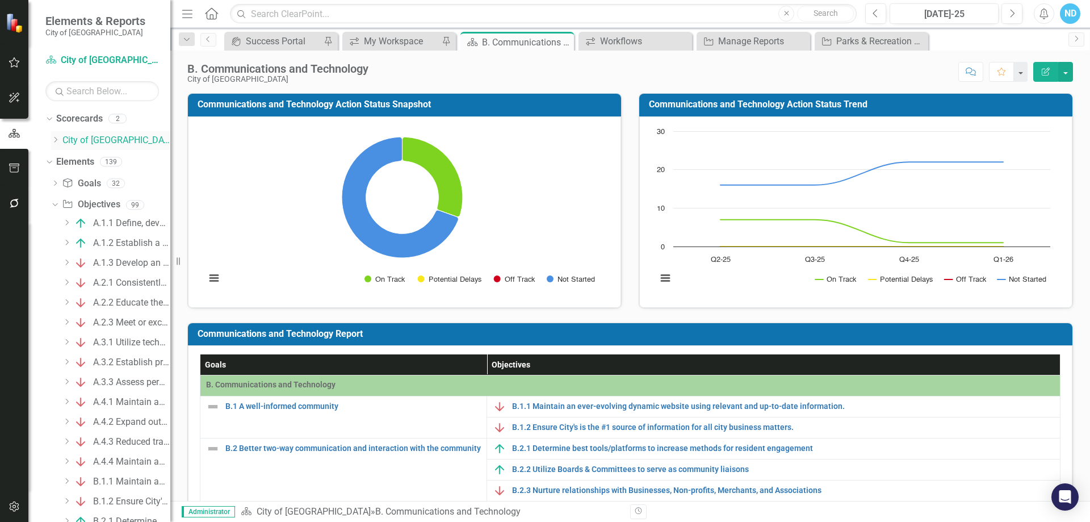
click at [76, 138] on link "City of [GEOGRAPHIC_DATA]" at bounding box center [116, 140] width 108 height 13
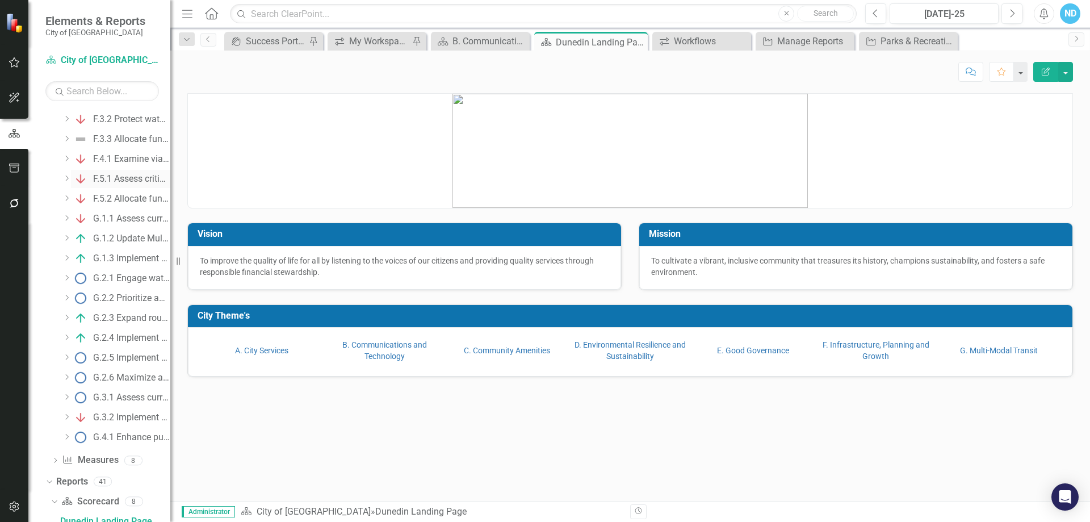
scroll to position [1742, 0]
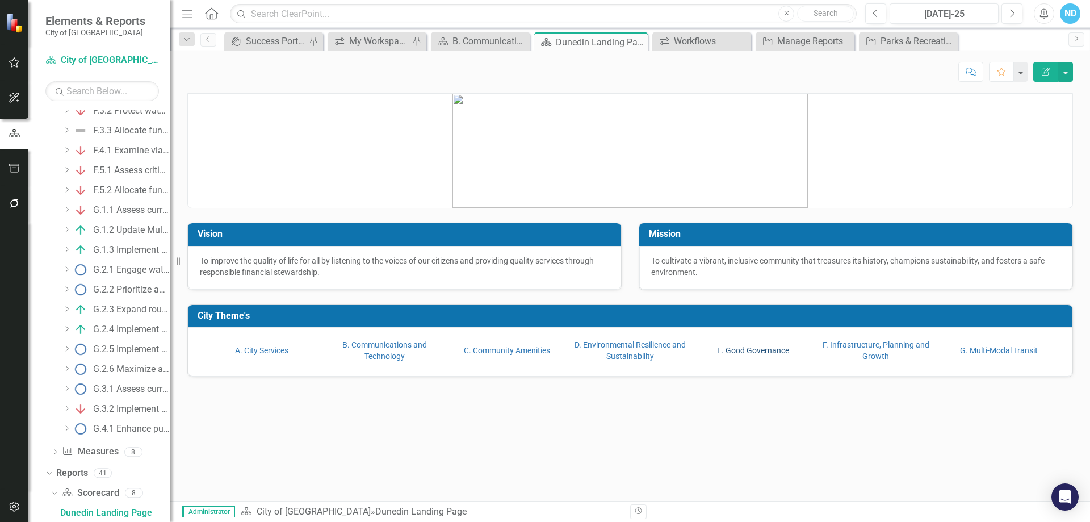
click at [740, 347] on link "E. Good Governance" at bounding box center [753, 350] width 72 height 9
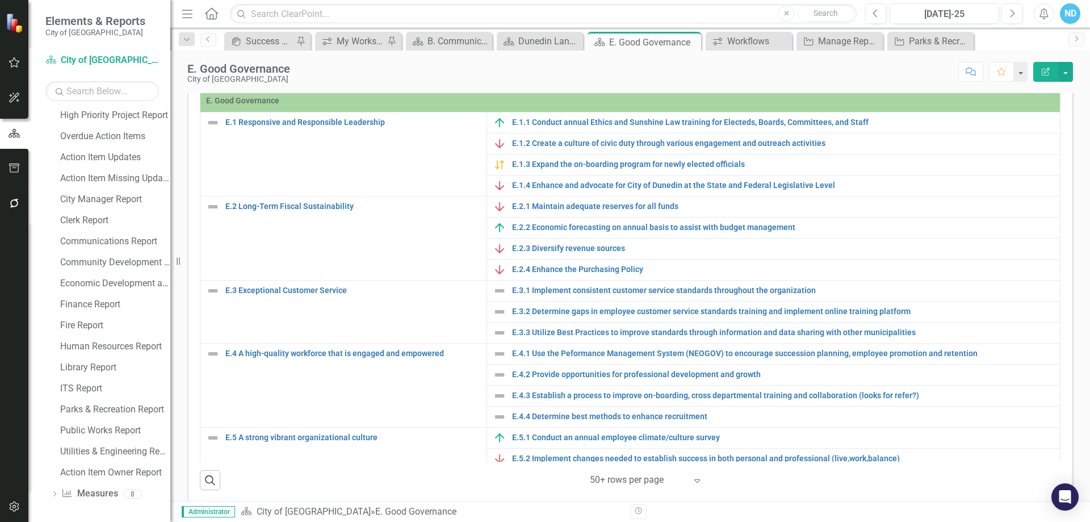
scroll to position [2476, 0]
click at [99, 433] on div "Public Works Report" at bounding box center [115, 429] width 110 height 10
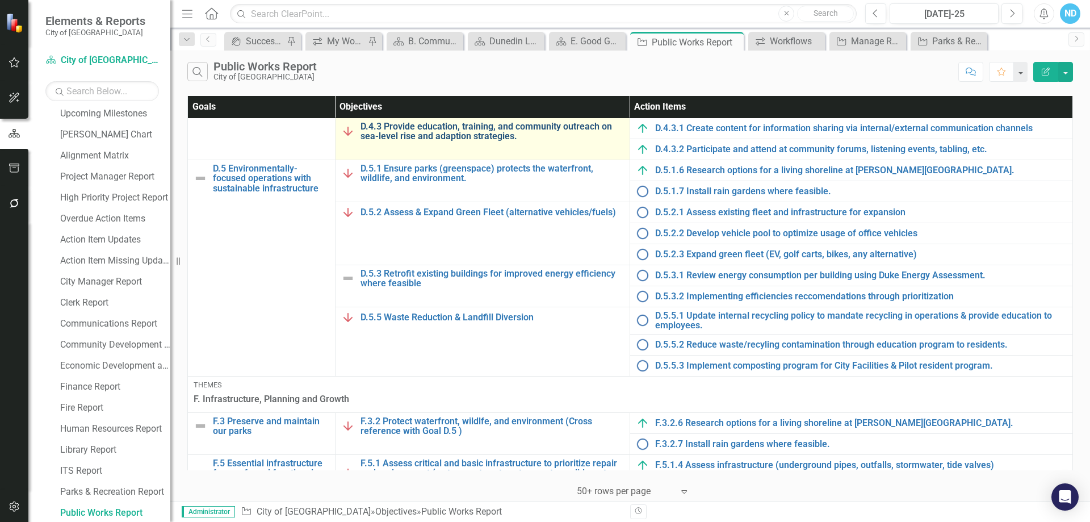
scroll to position [727, 0]
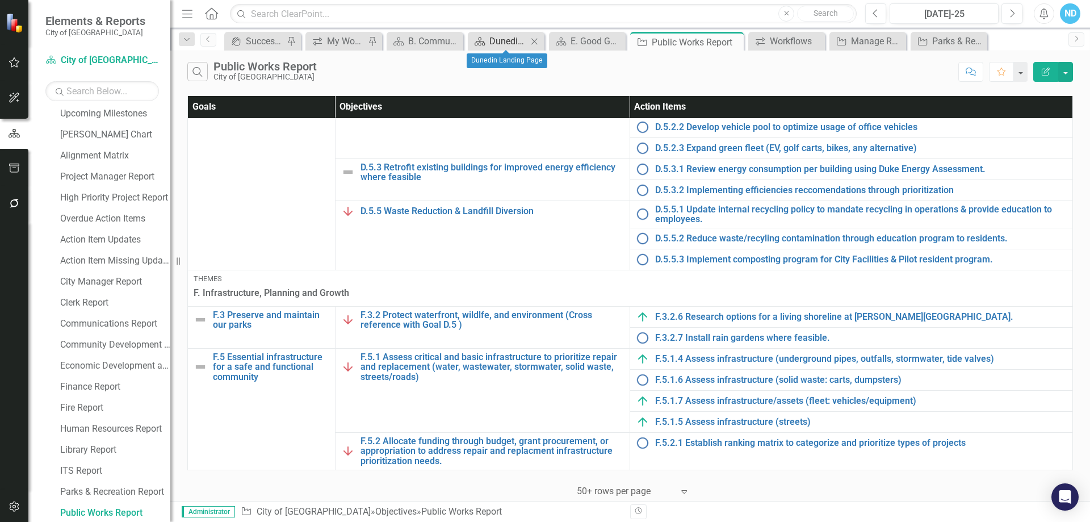
click at [489, 39] on div "Dunedin Landing Page" at bounding box center [508, 41] width 38 height 14
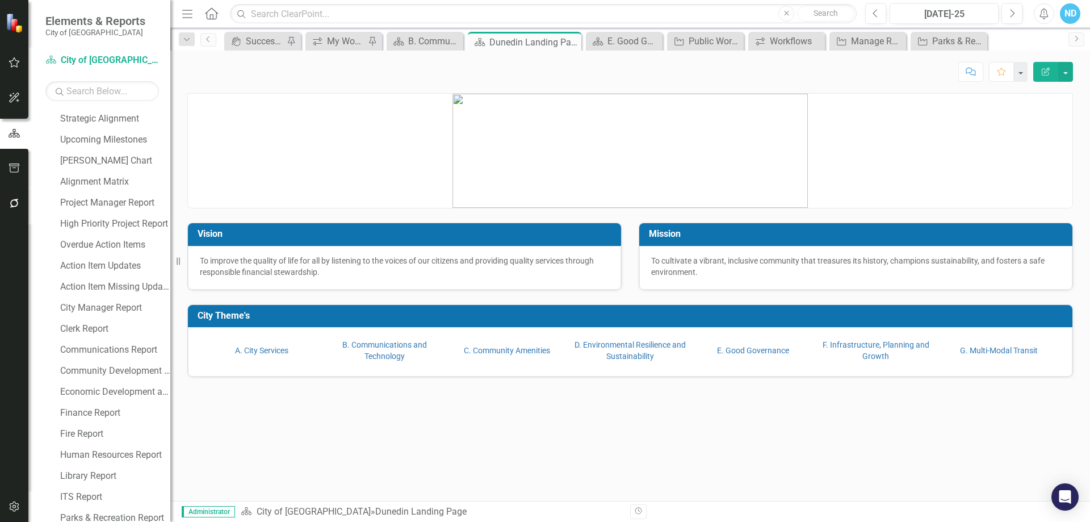
scroll to position [2476, 0]
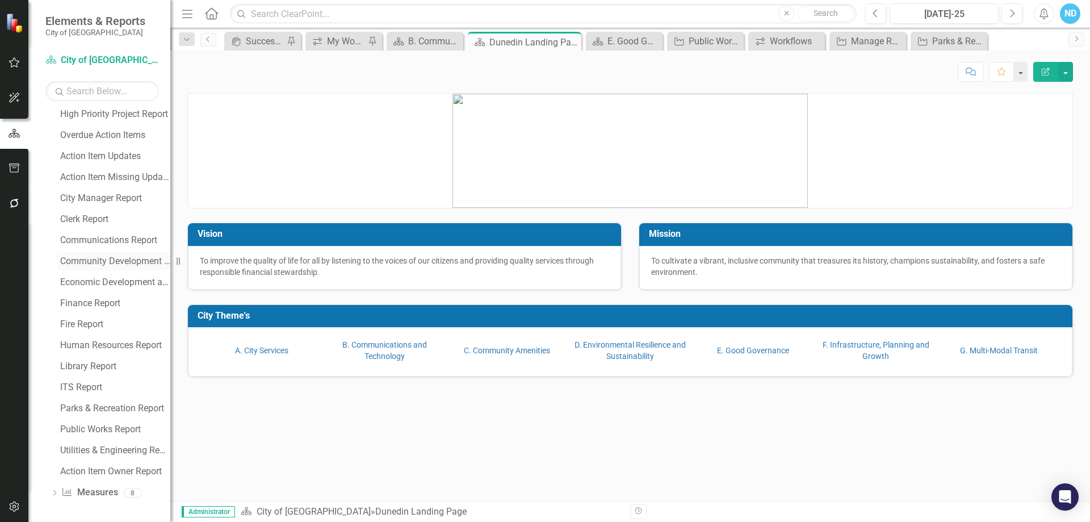
click at [100, 260] on div "Community Development Report" at bounding box center [115, 261] width 110 height 10
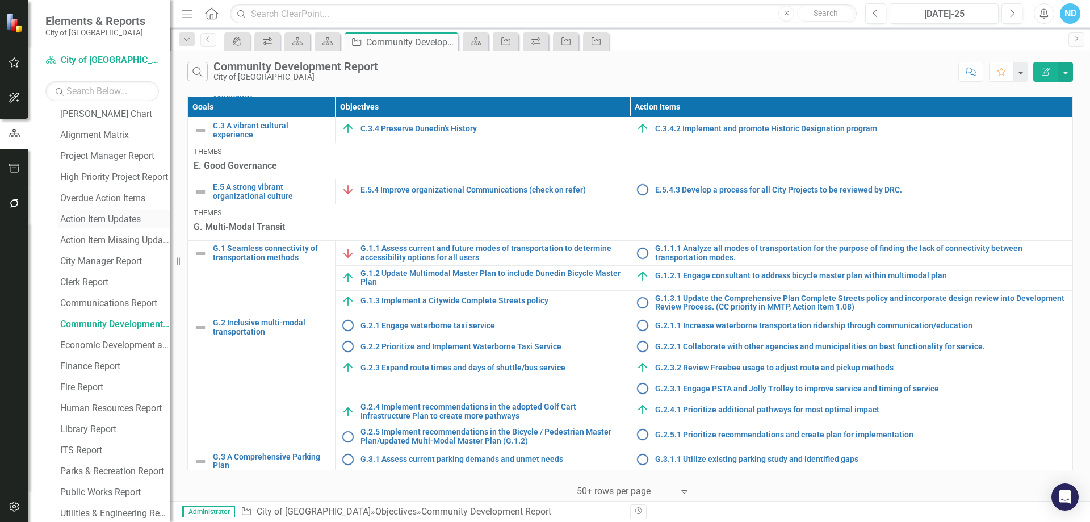
scroll to position [2309, 0]
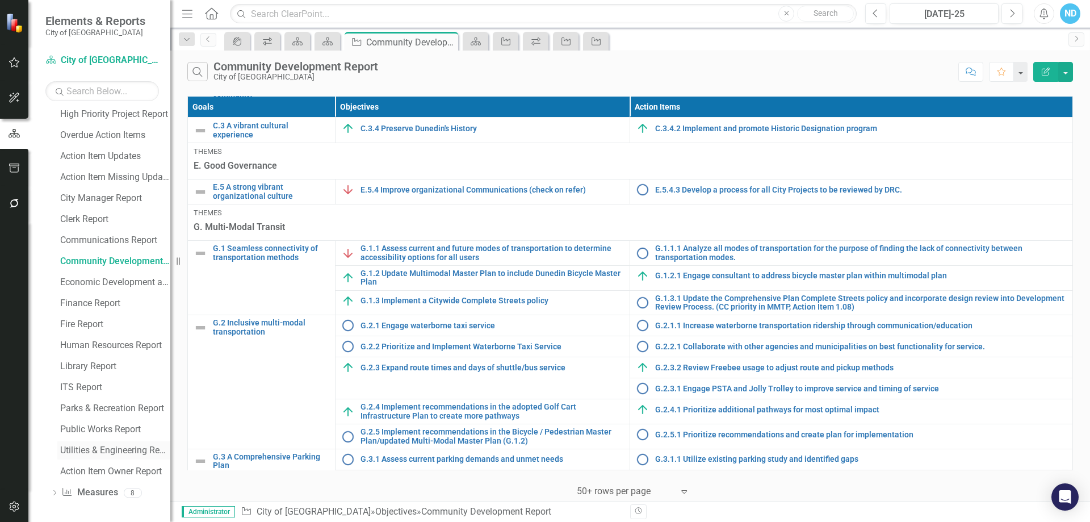
click at [96, 447] on div "Utilities & Engineering Report" at bounding box center [115, 450] width 110 height 10
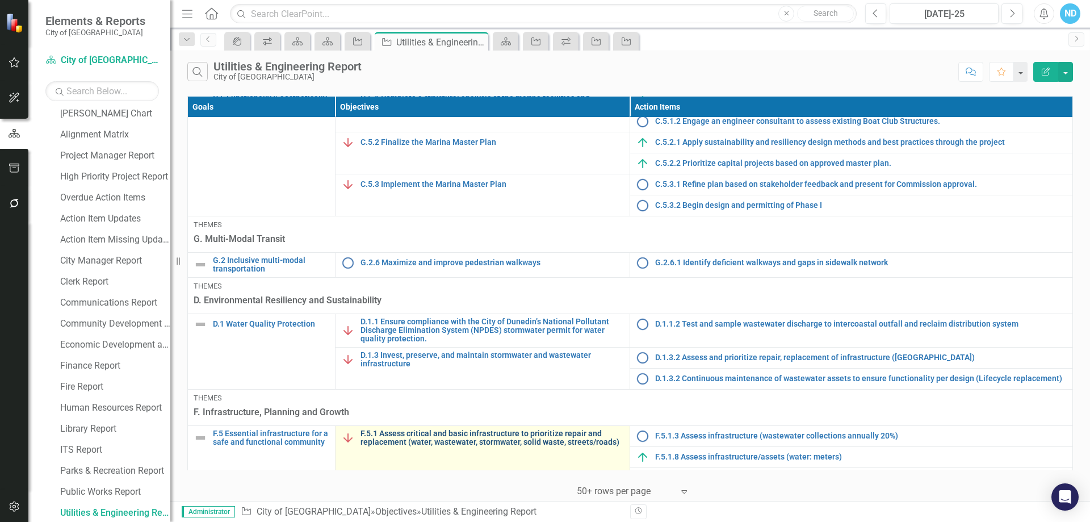
scroll to position [144, 0]
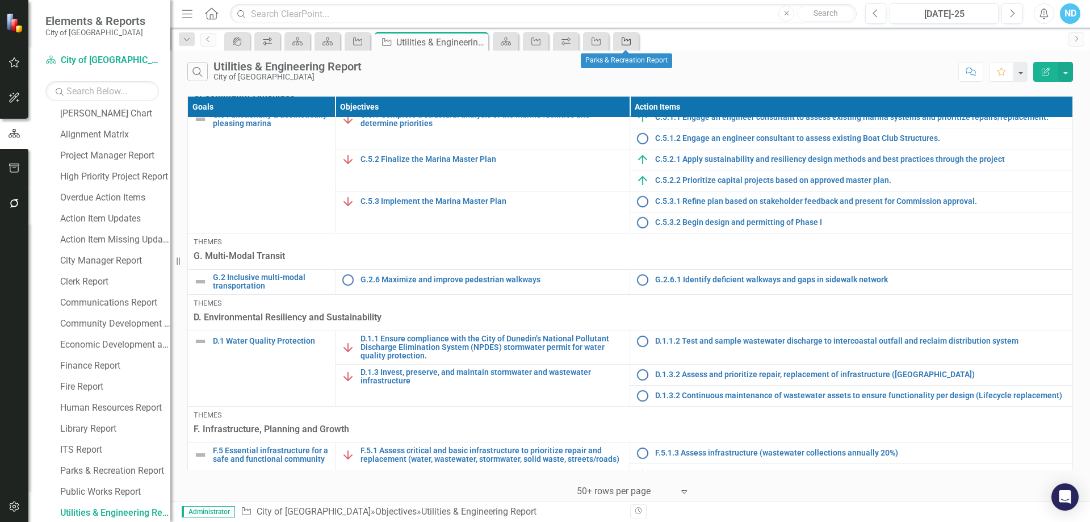
click at [619, 42] on div "Objective" at bounding box center [624, 41] width 16 height 14
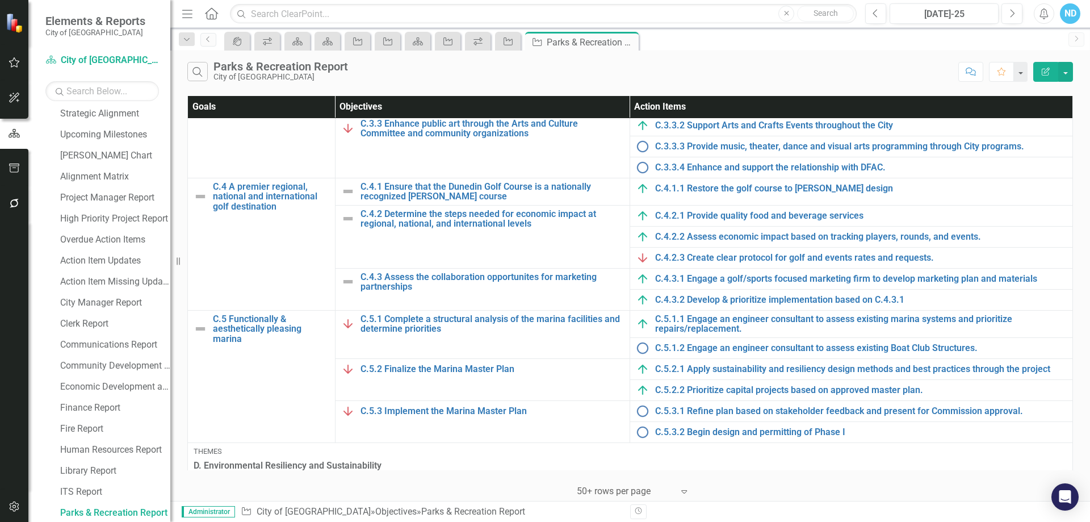
scroll to position [341, 0]
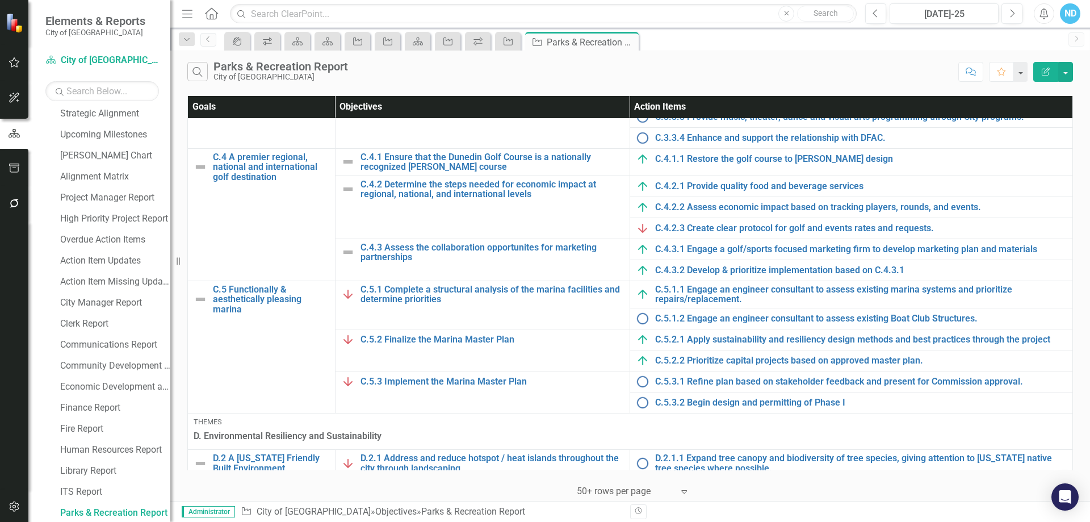
click at [15, 137] on icon "button" at bounding box center [14, 133] width 11 height 9
click at [97, 59] on link "Scorecard City of Dunedin" at bounding box center [102, 60] width 114 height 13
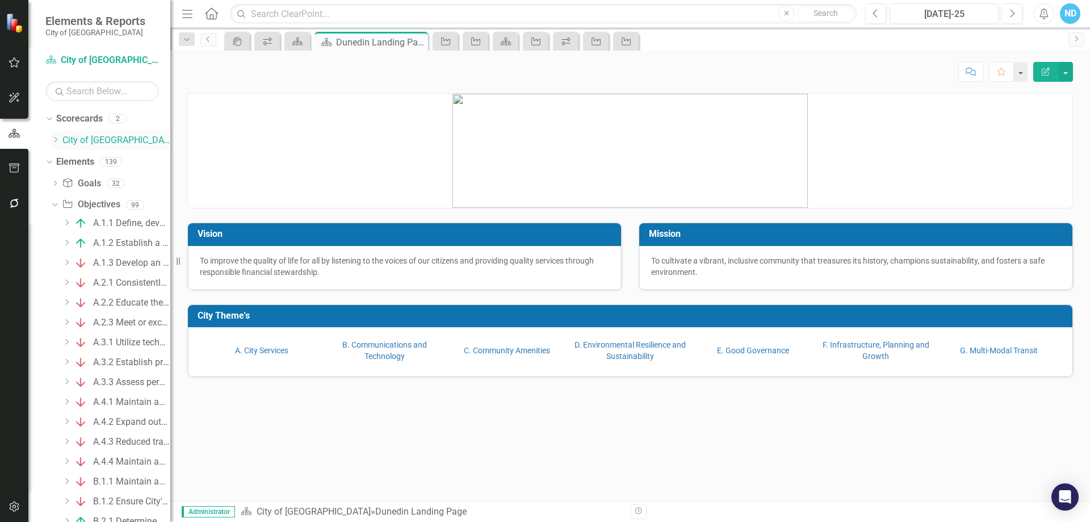
click at [48, 136] on div "Dropdown Scorecards 2 Dropdown City of Dunedin CIPs & BPIs" at bounding box center [107, 131] width 125 height 43
click at [53, 139] on icon "Dropdown" at bounding box center [55, 139] width 9 height 7
click at [95, 163] on link "CIPs & BPIs" at bounding box center [122, 162] width 97 height 13
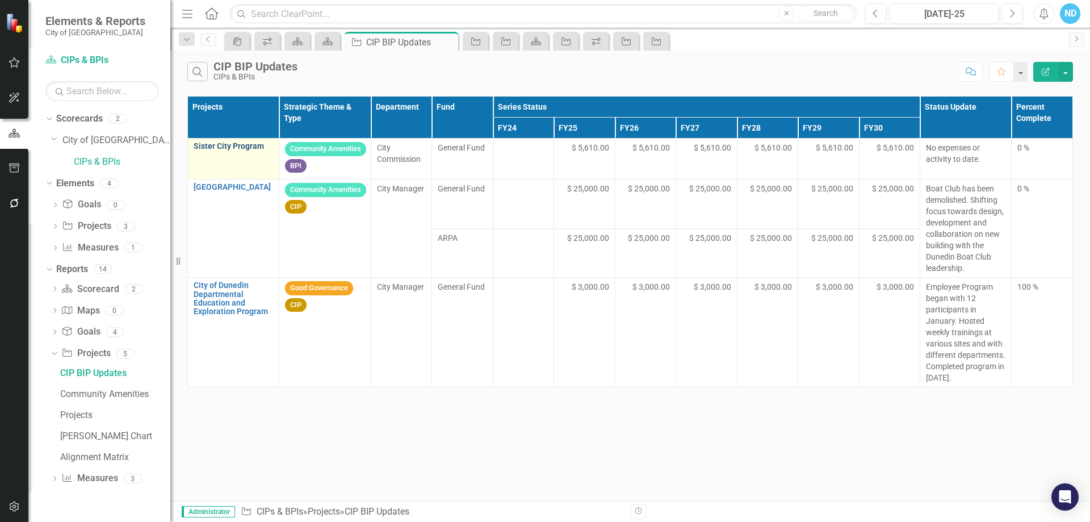
click at [227, 148] on link "Sister City Program" at bounding box center [233, 146] width 79 height 9
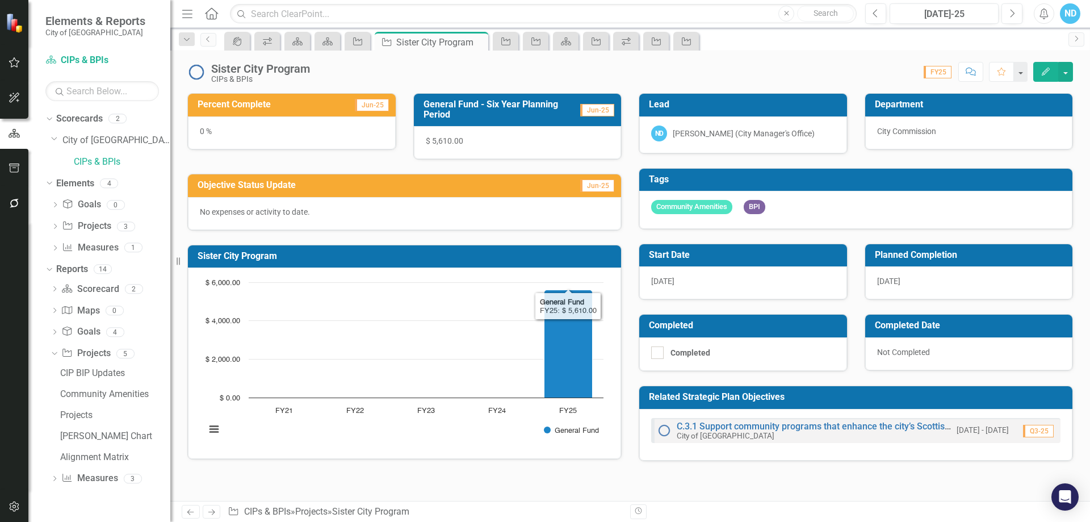
click at [220, 431] on button "View chart menu, Chart" at bounding box center [214, 429] width 16 height 16
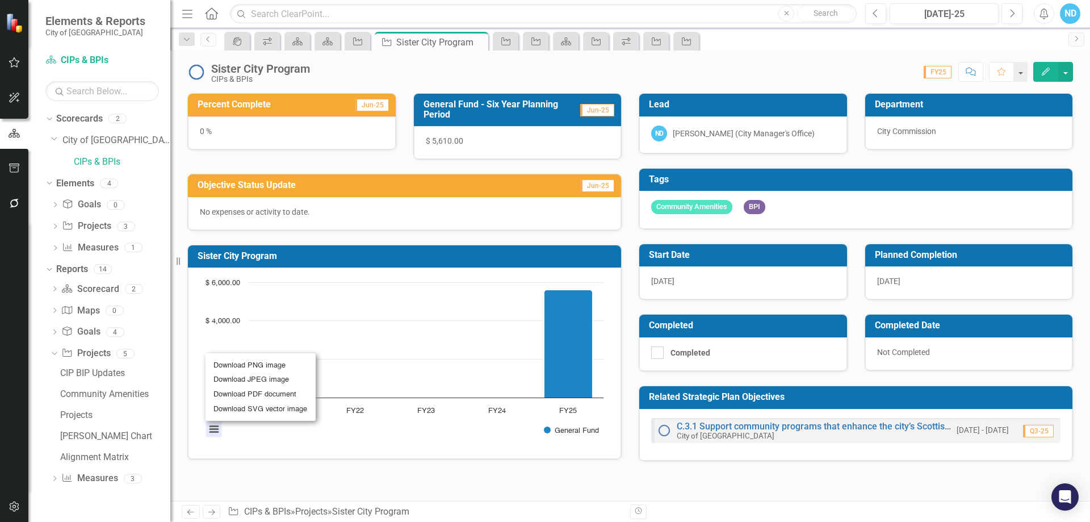
click at [309, 454] on div "Chart Bar chart with 5 bars. Sister City Program (Chart Type: Columns) Plot Ban…" at bounding box center [404, 362] width 433 height 191
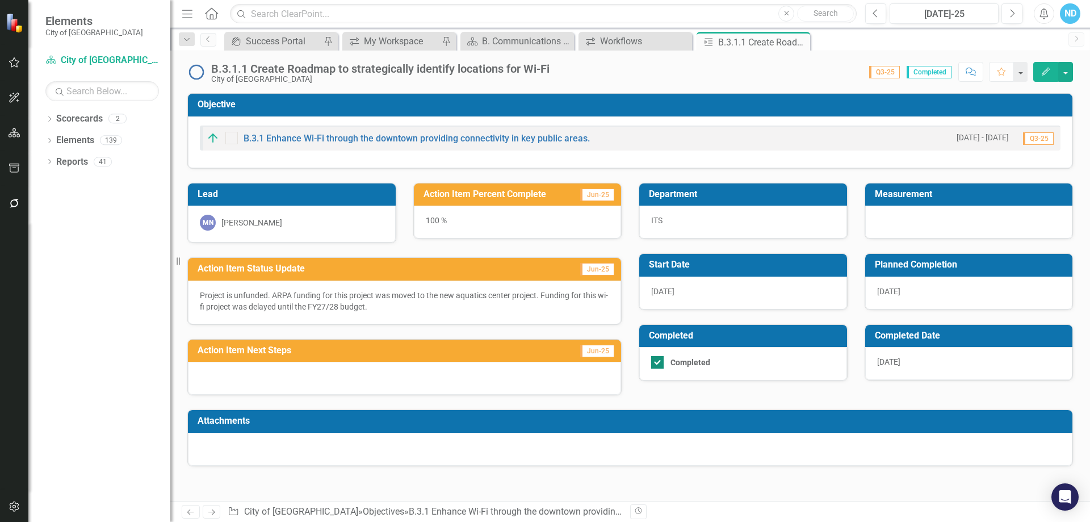
click at [653, 359] on input "Completed" at bounding box center [654, 359] width 7 height 7
checkbox input "false"
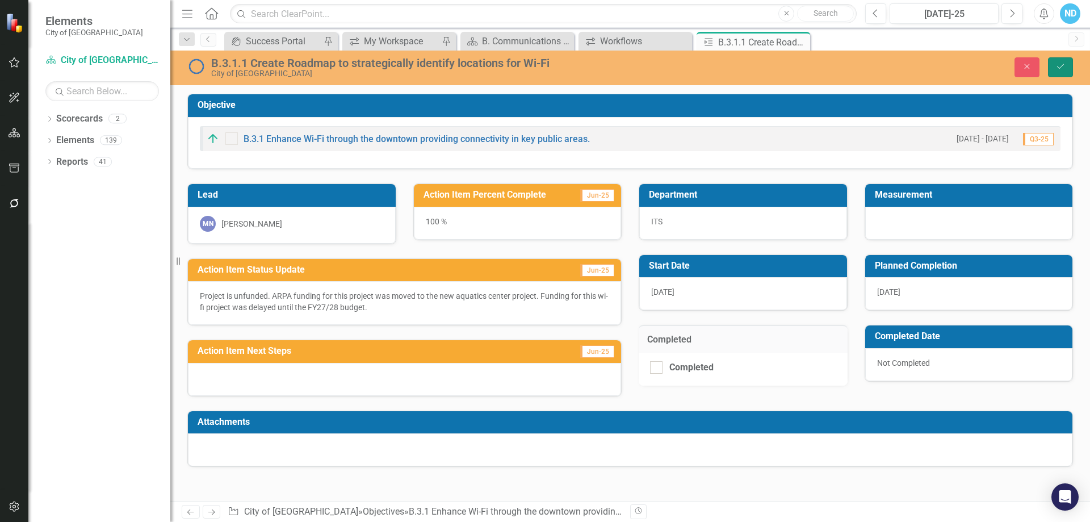
click at [1061, 67] on icon "submit" at bounding box center [1060, 66] width 7 height 5
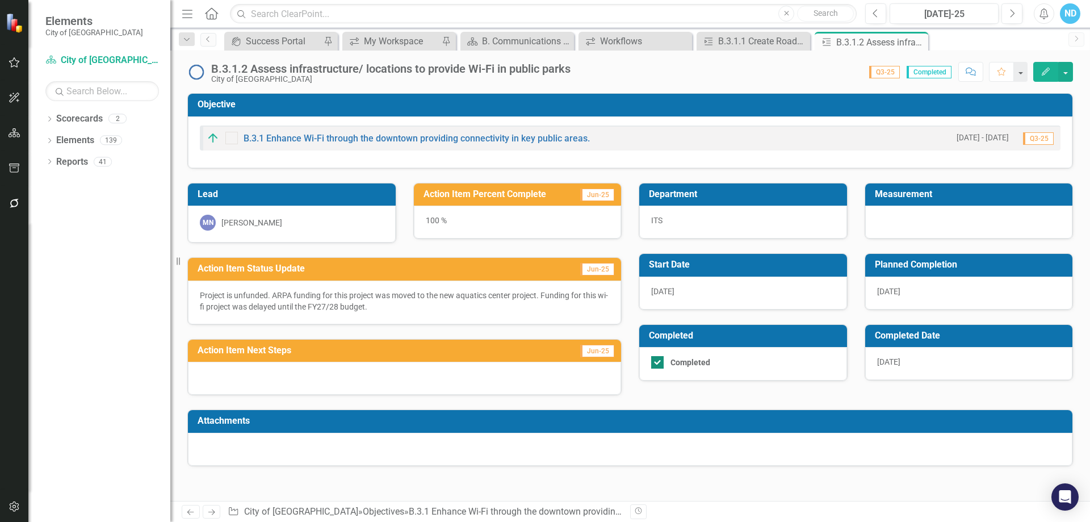
click at [656, 363] on input "Completed" at bounding box center [654, 359] width 7 height 7
checkbox input "false"
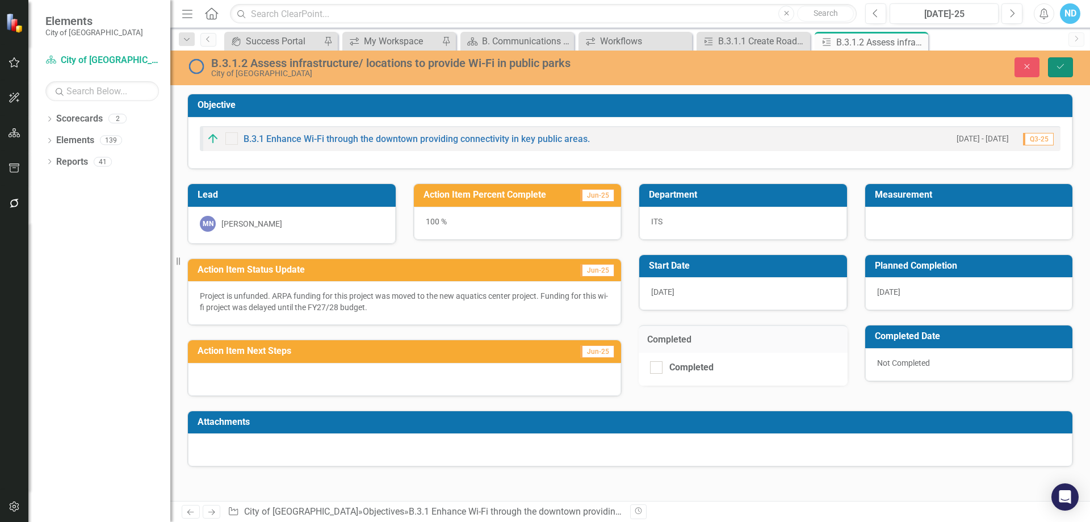
click at [1059, 64] on icon "Save" at bounding box center [1060, 66] width 10 height 8
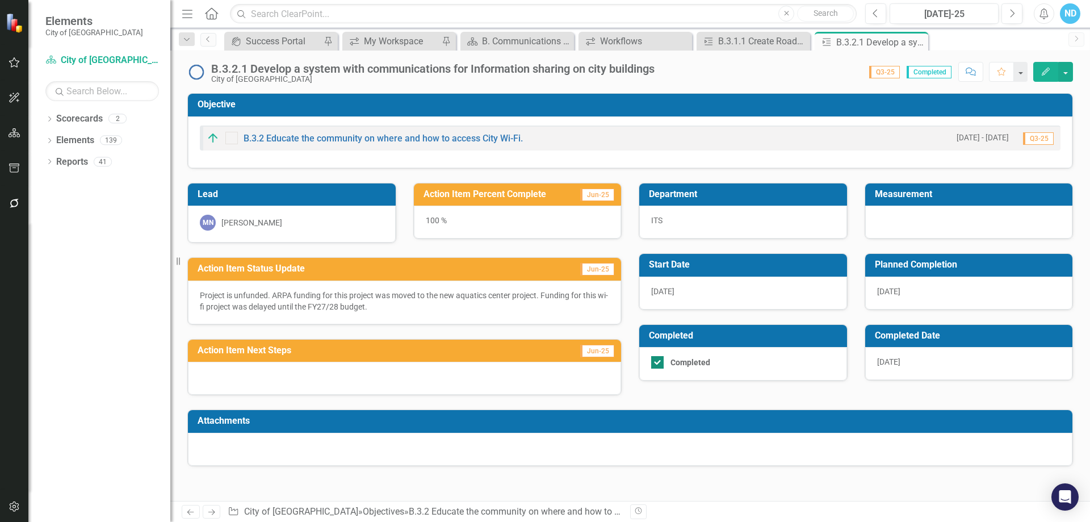
click at [659, 360] on div at bounding box center [657, 362] width 12 height 12
click at [659, 360] on input "Completed" at bounding box center [654, 359] width 7 height 7
checkbox input "false"
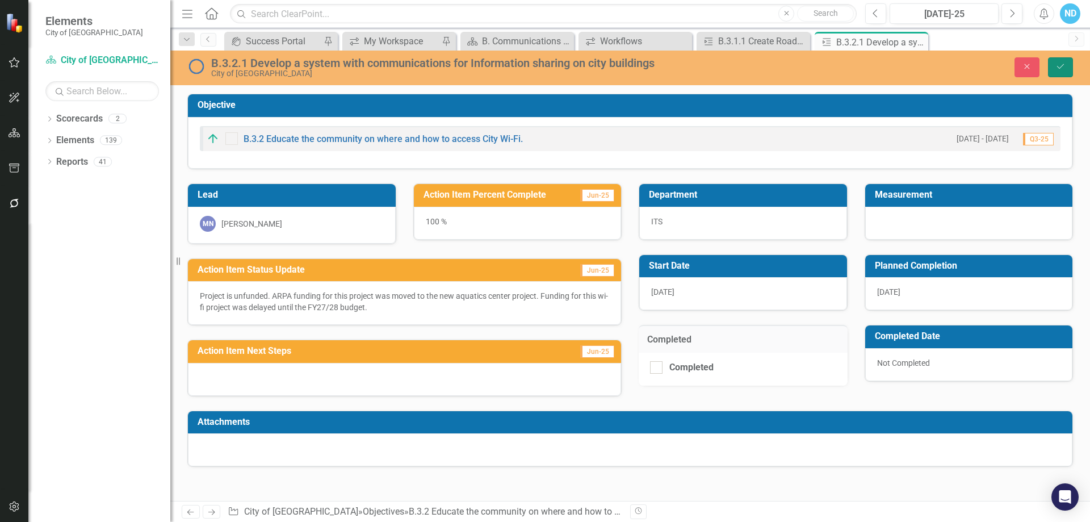
click at [1065, 66] on button "Save" at bounding box center [1060, 67] width 25 height 20
